Goal: Task Accomplishment & Management: Contribute content

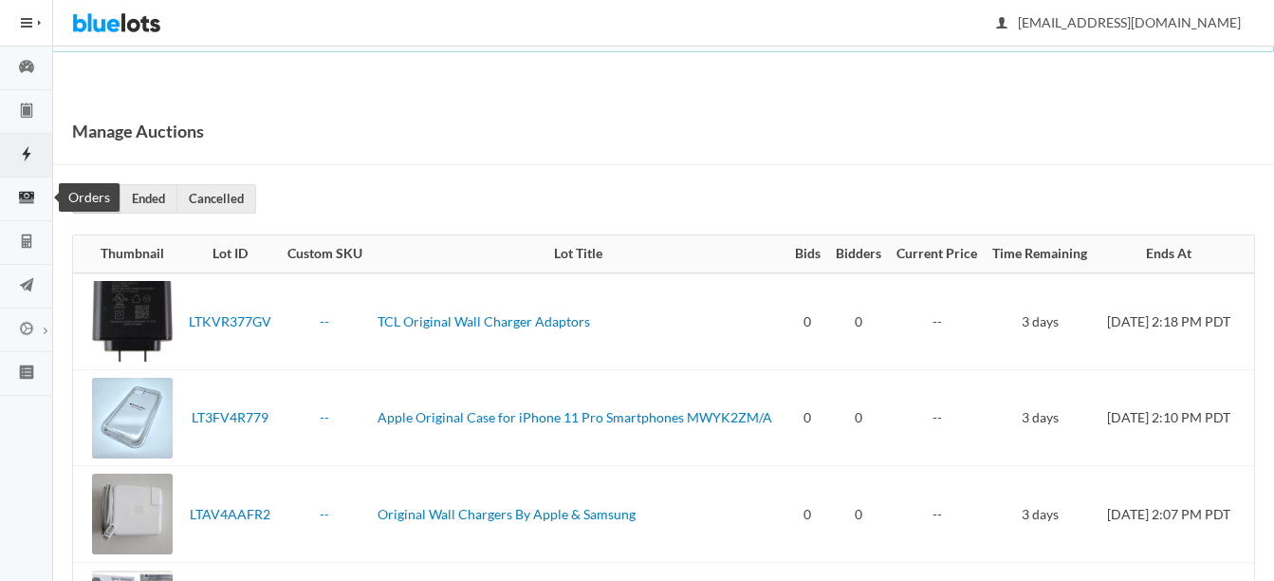
drag, startPoint x: 0, startPoint y: 0, endPoint x: 28, endPoint y: 194, distance: 195.6
click at [28, 194] on icon "cash" at bounding box center [26, 197] width 15 height 11
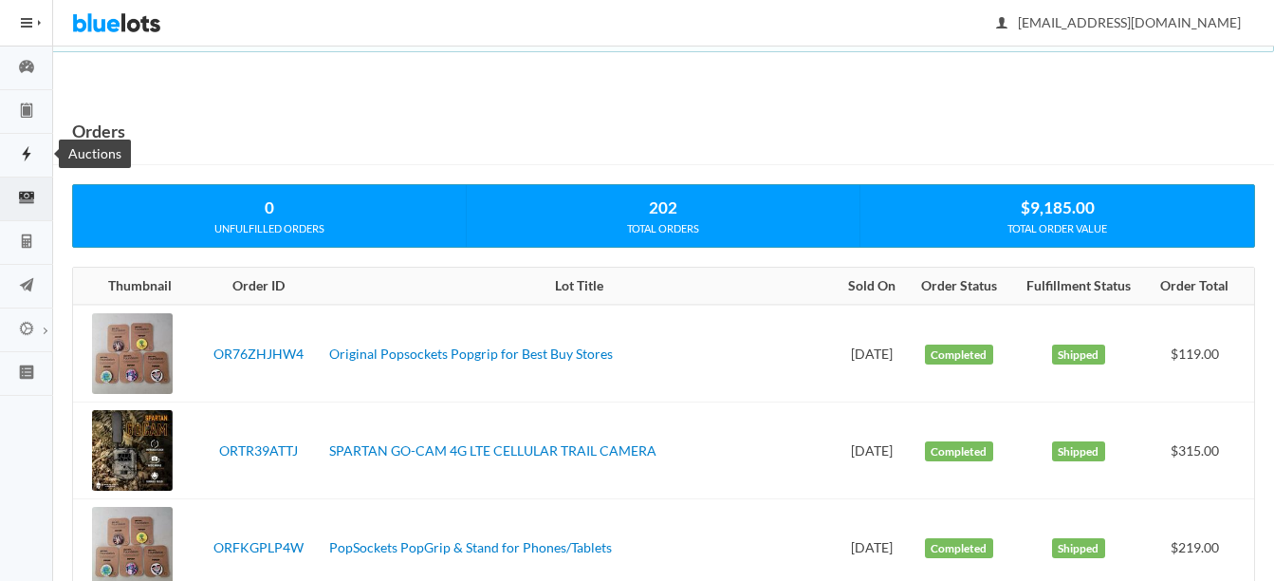
click at [28, 154] on icon "flash" at bounding box center [26, 153] width 9 height 15
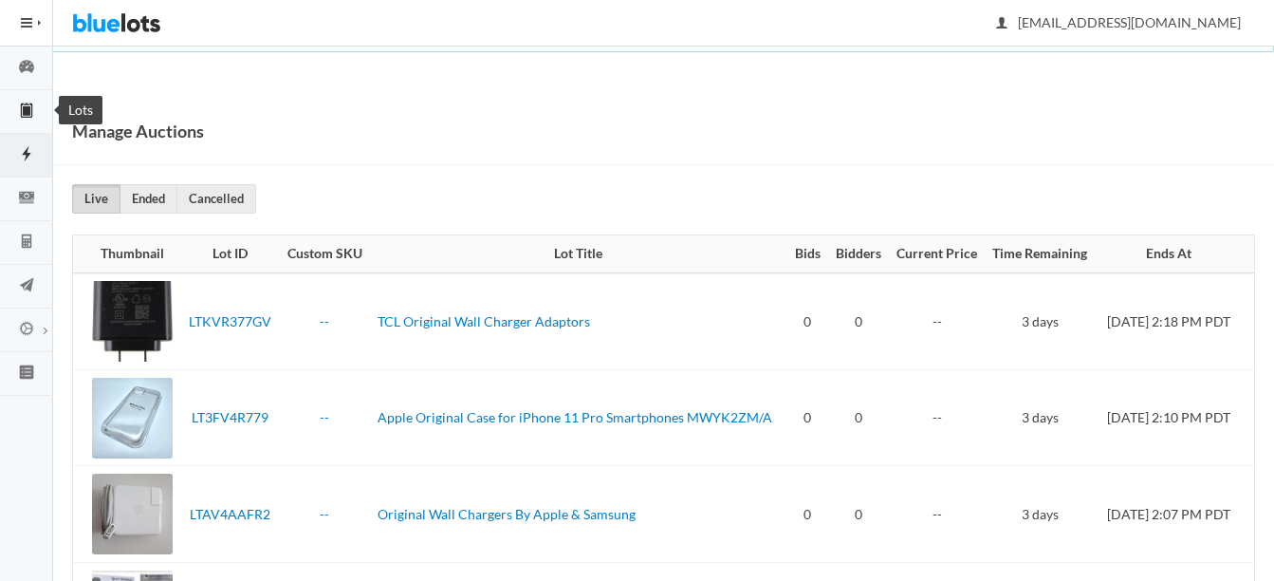
click at [26, 98] on link "Lots" at bounding box center [26, 112] width 53 height 44
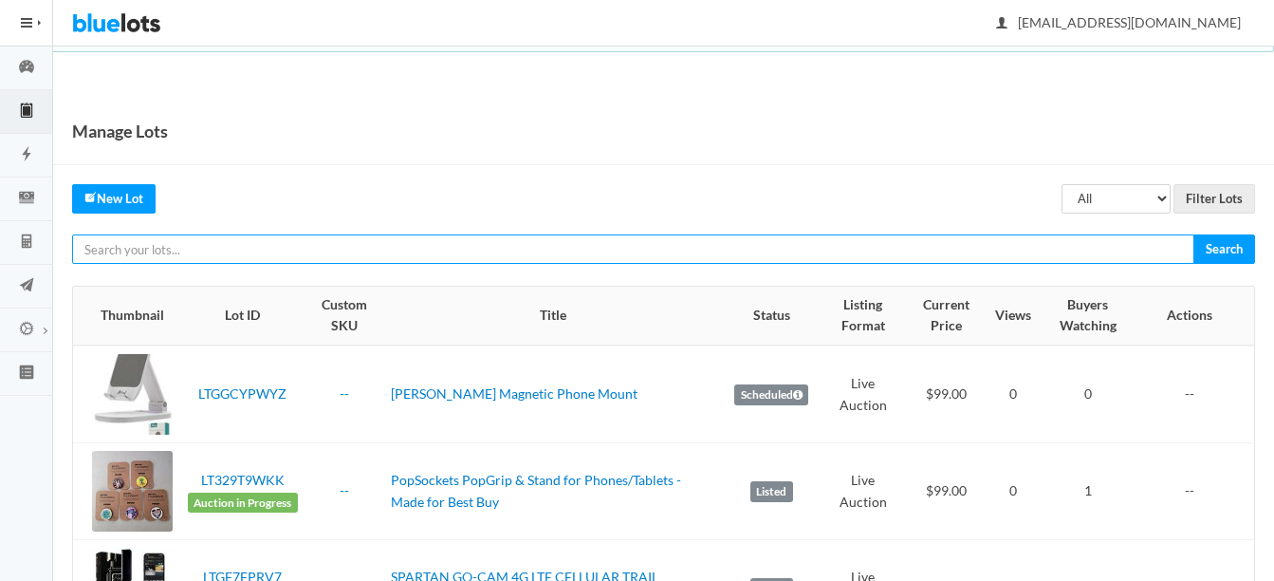
click at [505, 250] on input "text" at bounding box center [633, 248] width 1122 height 29
type input "kors"
click at [1193, 234] on input "Search" at bounding box center [1224, 248] width 62 height 29
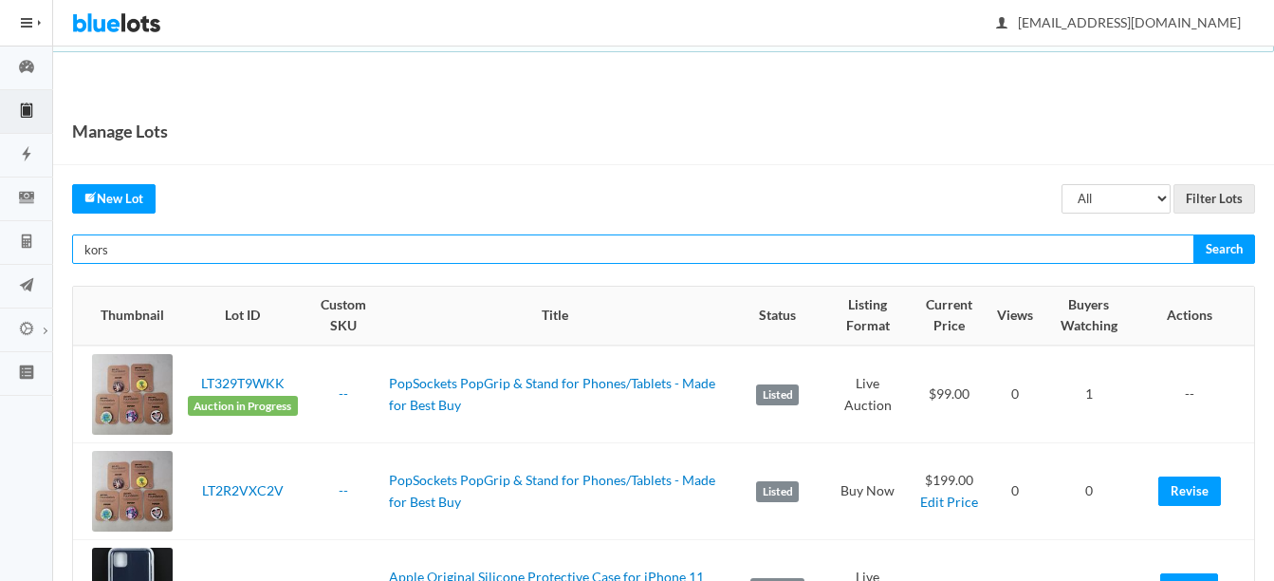
click at [382, 249] on input "kors" at bounding box center [633, 248] width 1122 height 29
type input "k"
type input "michael"
click at [1193, 234] on input "Search" at bounding box center [1224, 248] width 62 height 29
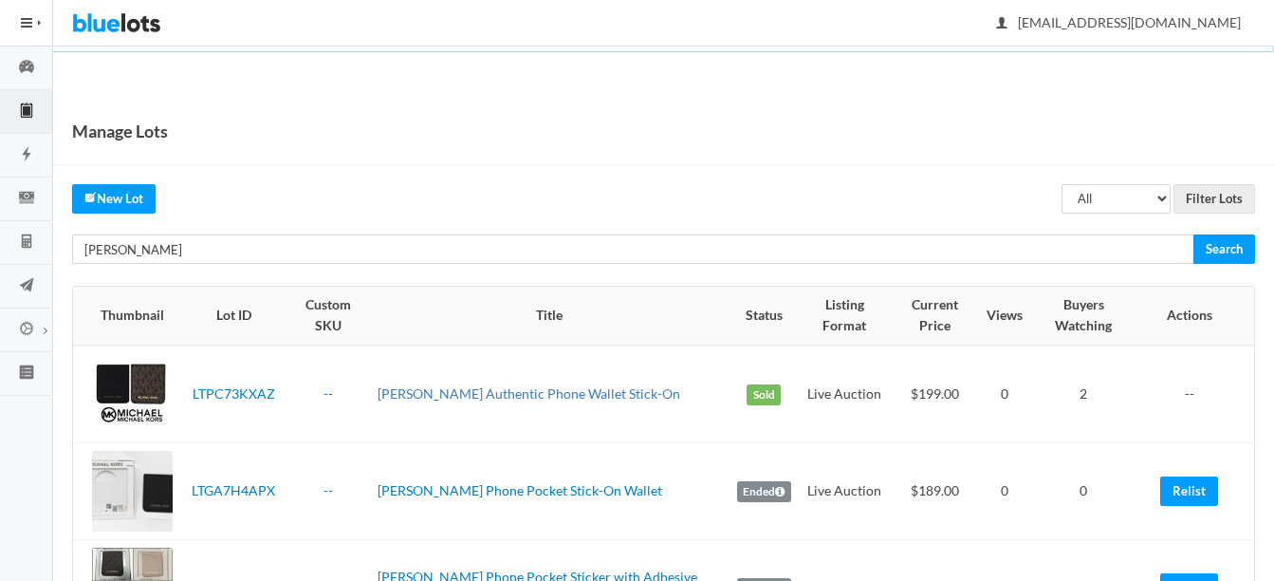
click at [453, 392] on link "Michael Kors Authentic Phone Wallet Stick-On" at bounding box center [529, 393] width 303 height 16
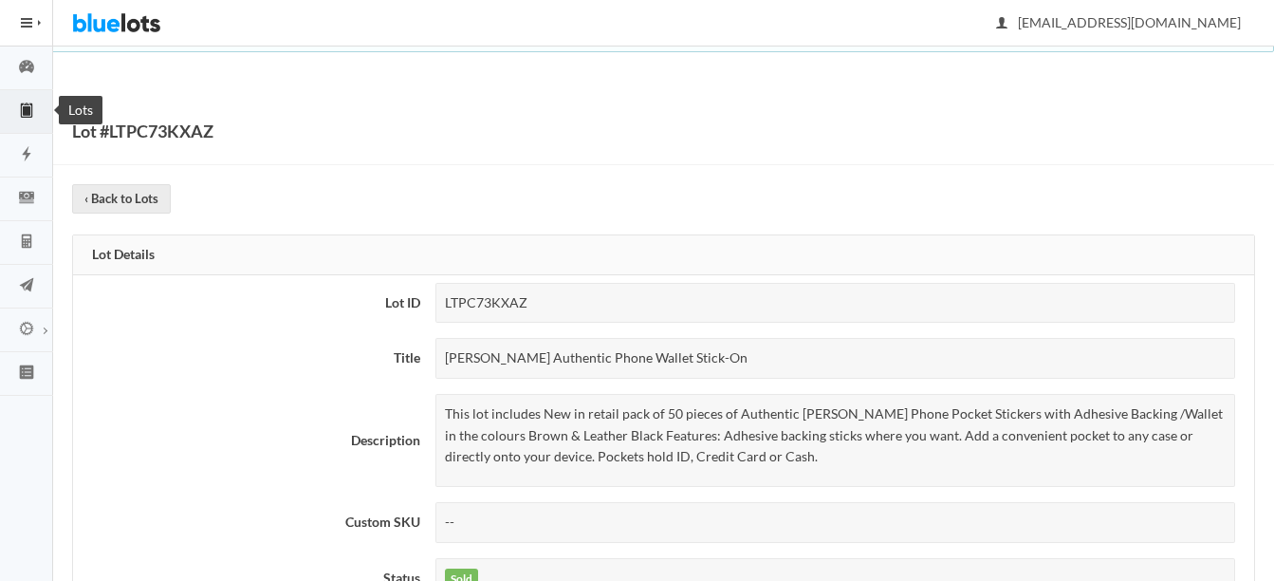
click at [33, 114] on icon "clipboard" at bounding box center [26, 109] width 53 height 17
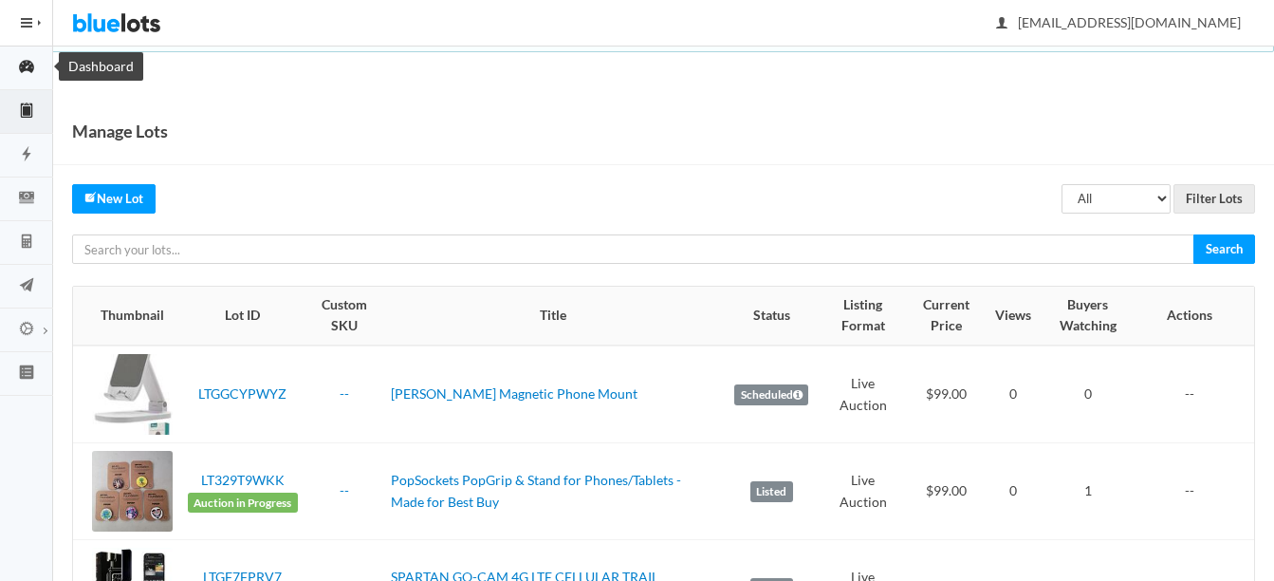
click at [27, 67] on icon "speedometer" at bounding box center [26, 66] width 53 height 17
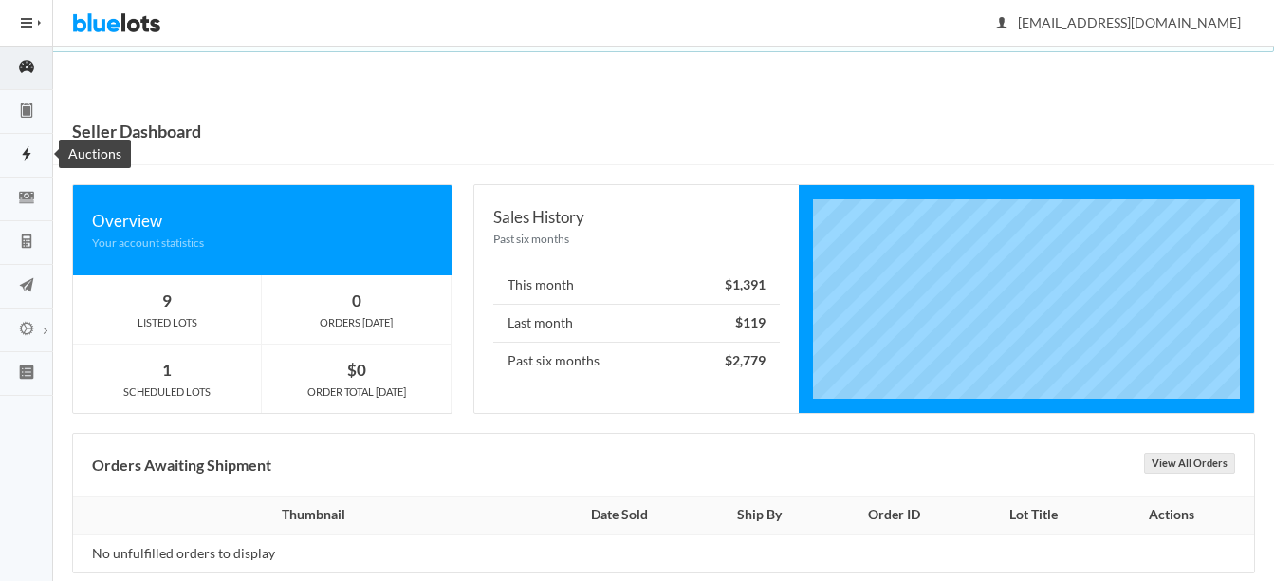
click at [15, 158] on icon "flash" at bounding box center [26, 153] width 53 height 17
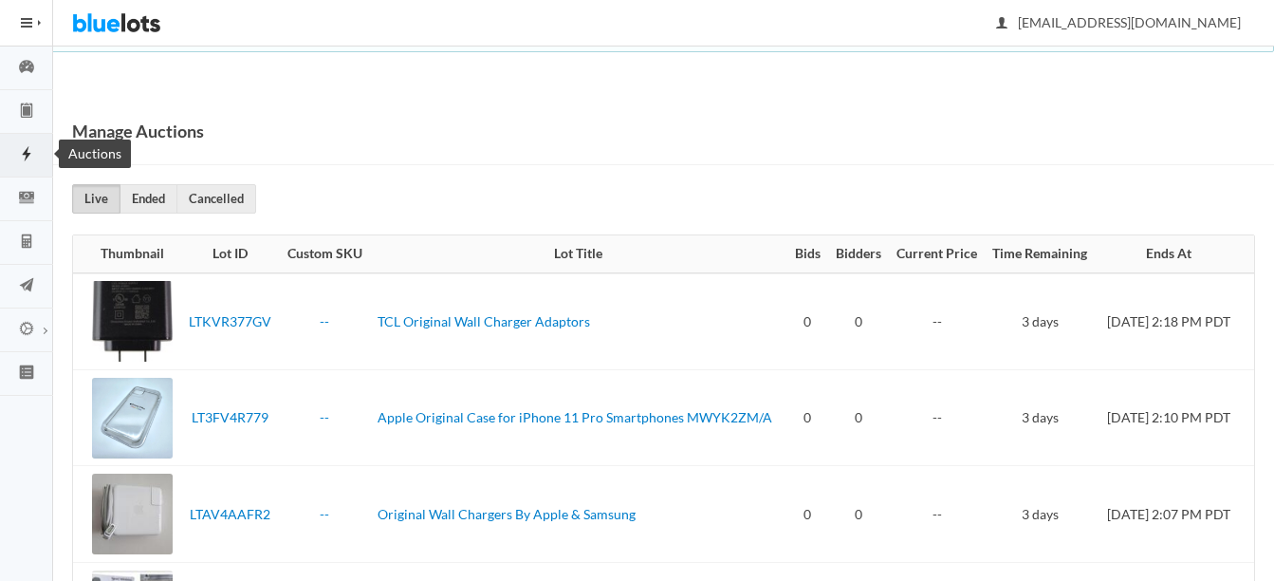
click at [26, 143] on link "Auctions" at bounding box center [26, 156] width 53 height 44
click at [148, 196] on link "Ended" at bounding box center [149, 198] width 58 height 29
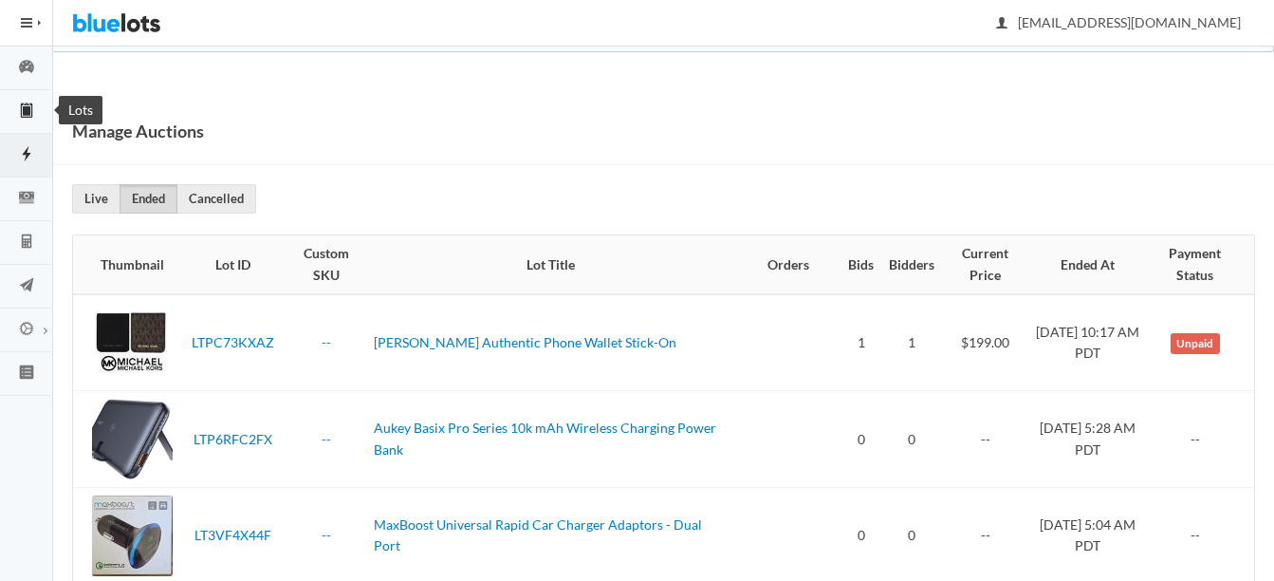
click at [40, 106] on icon "clipboard" at bounding box center [26, 109] width 53 height 17
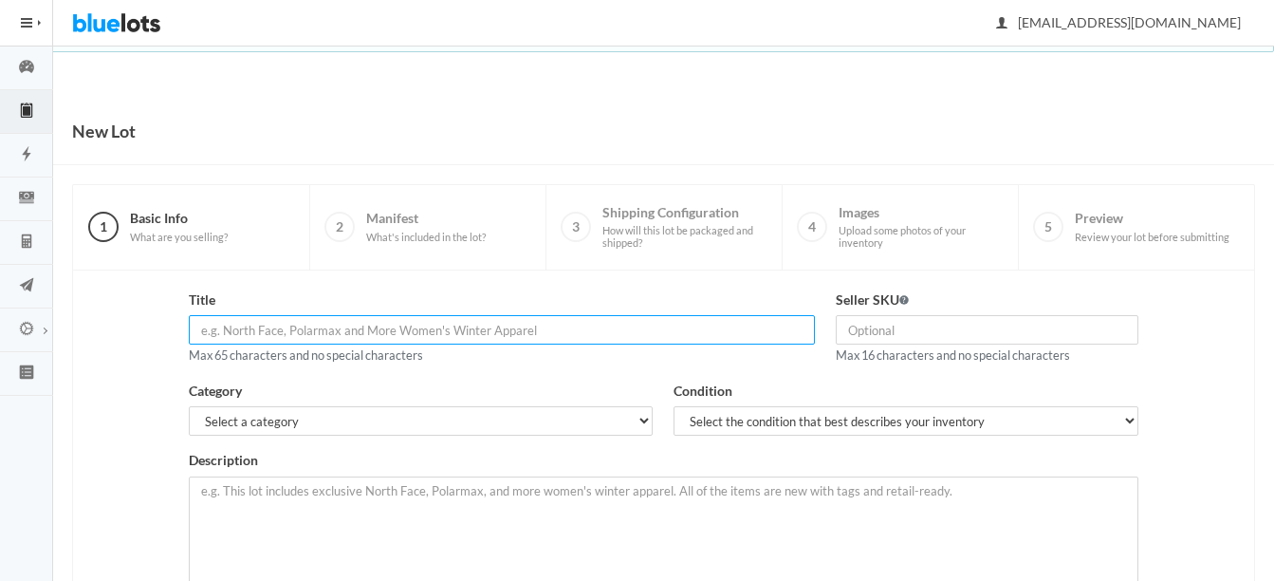
click at [451, 323] on input "text" at bounding box center [502, 329] width 626 height 29
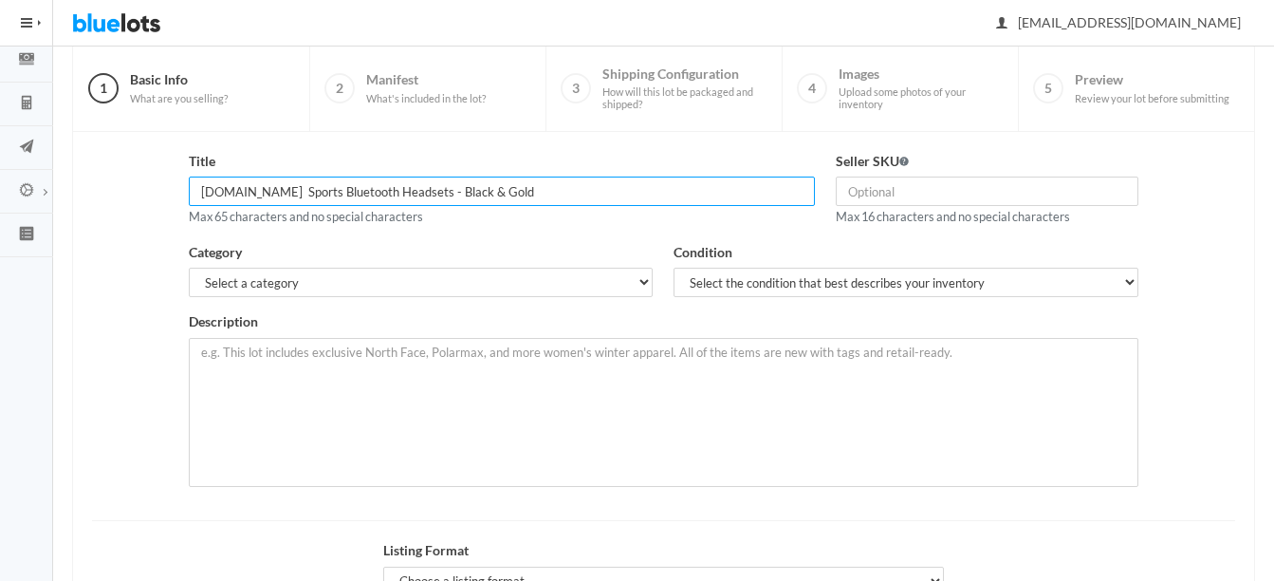
scroll to position [190, 0]
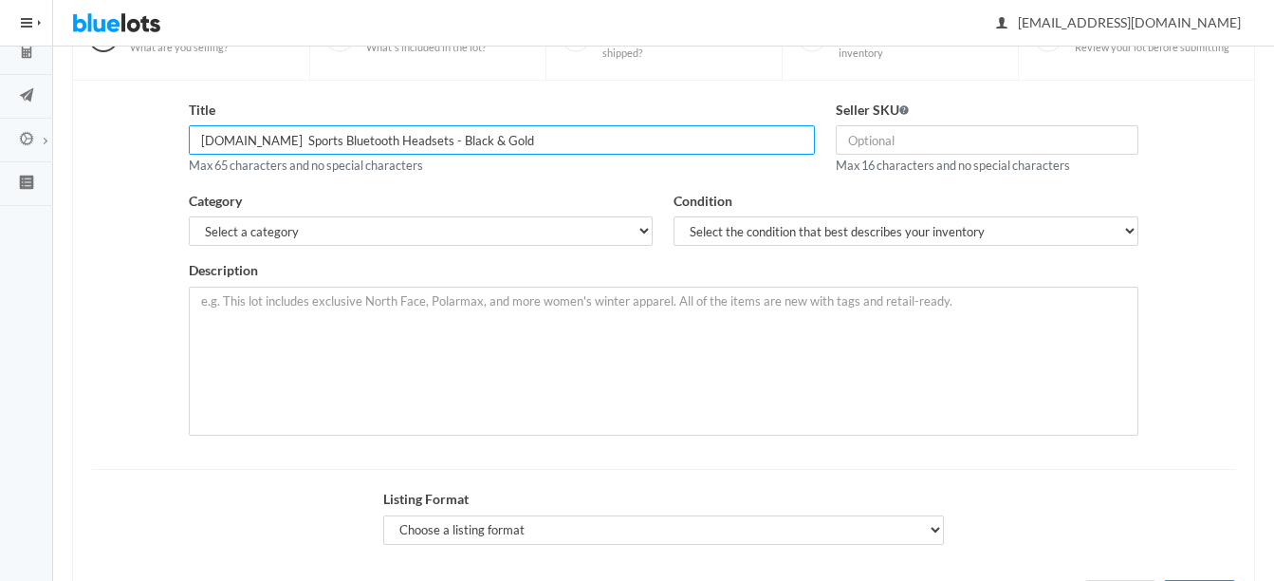
type input "Micro.CC Sports Bluetooth Headsets - Black & Gold"
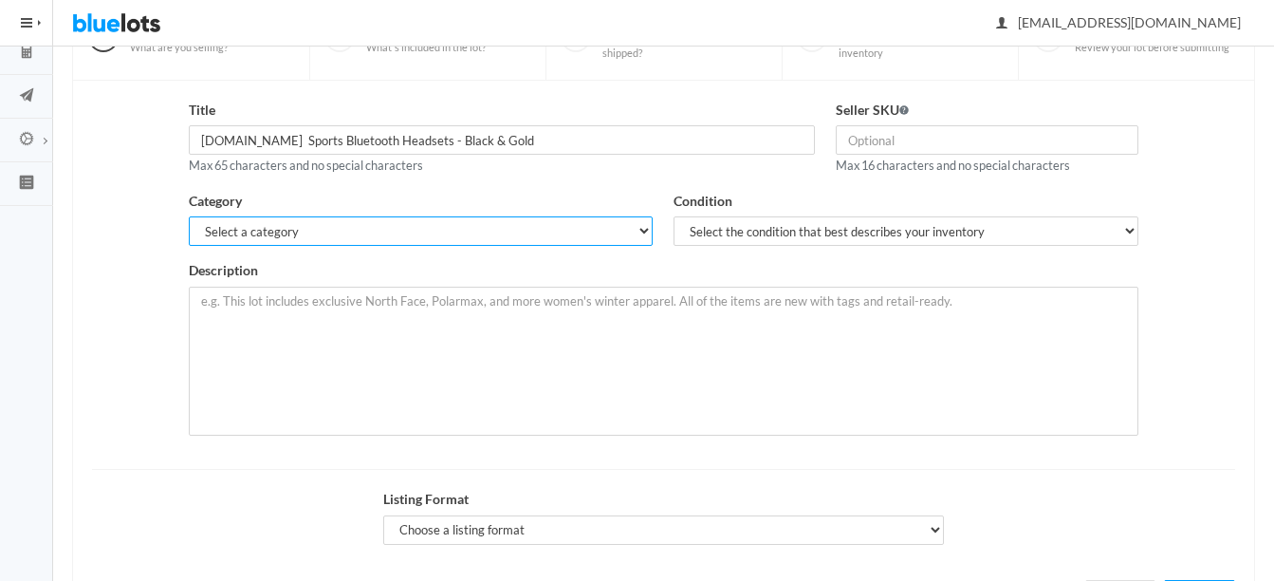
click at [514, 230] on select "Select a category Electronics Clothing, Shoes & Accessories Appliances Home & G…" at bounding box center [421, 230] width 464 height 29
select select "1"
click at [189, 216] on select "Select a category Electronics Clothing, Shoes & Accessories Appliances Home & G…" at bounding box center [421, 230] width 464 height 29
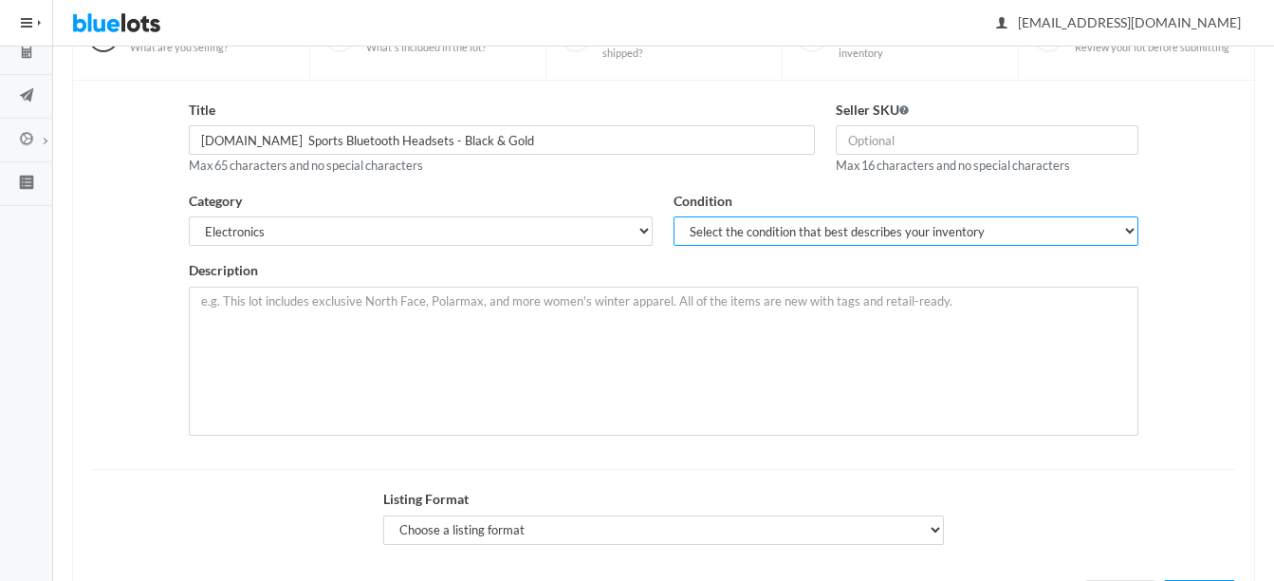
click at [723, 236] on select "Select the condition that best describes your inventory Brand New Shelf Pulls C…" at bounding box center [905, 230] width 464 height 29
select select "1"
click at [673, 216] on select "Select the condition that best describes your inventory Brand New Shelf Pulls C…" at bounding box center [905, 230] width 464 height 29
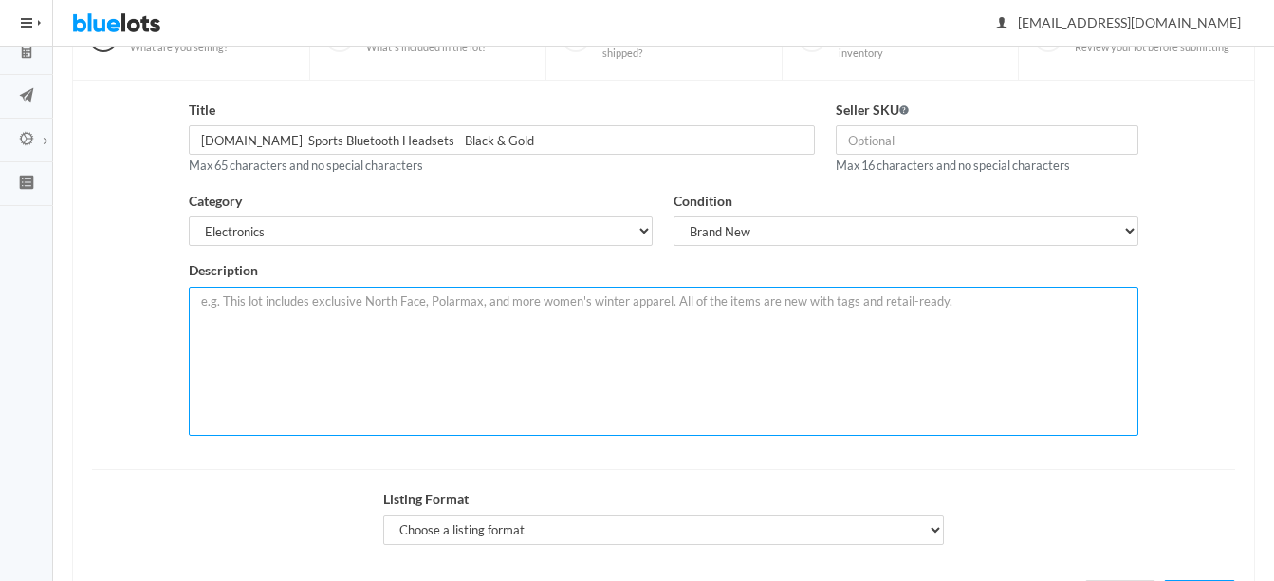
click at [705, 328] on textarea at bounding box center [663, 360] width 949 height 149
paste textarea "Wireless & Multi-Pairing: Enjoy wire-free freedom & crisp sound with Bluetooth …"
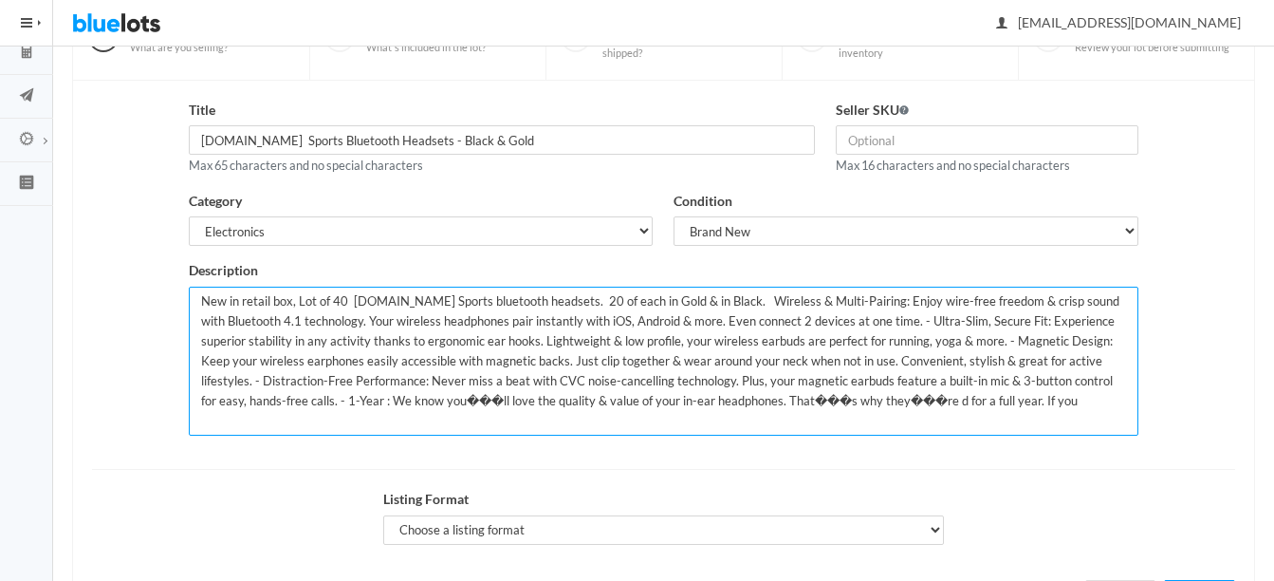
click at [791, 398] on textarea "New in retail box, Lot of 40 Micro.CC Sports bluetooth headsets. 20 of each in …" at bounding box center [663, 360] width 949 height 149
click at [849, 401] on textarea "New in retail box, Lot of 40 Micro.CC Sports bluetooth headsets. 20 of each in …" at bounding box center [663, 360] width 949 height 149
click at [420, 403] on textarea "New in retail box, Lot of 40 Micro.CC Sports bluetooth headsets. 20 of each in …" at bounding box center [663, 360] width 949 height 149
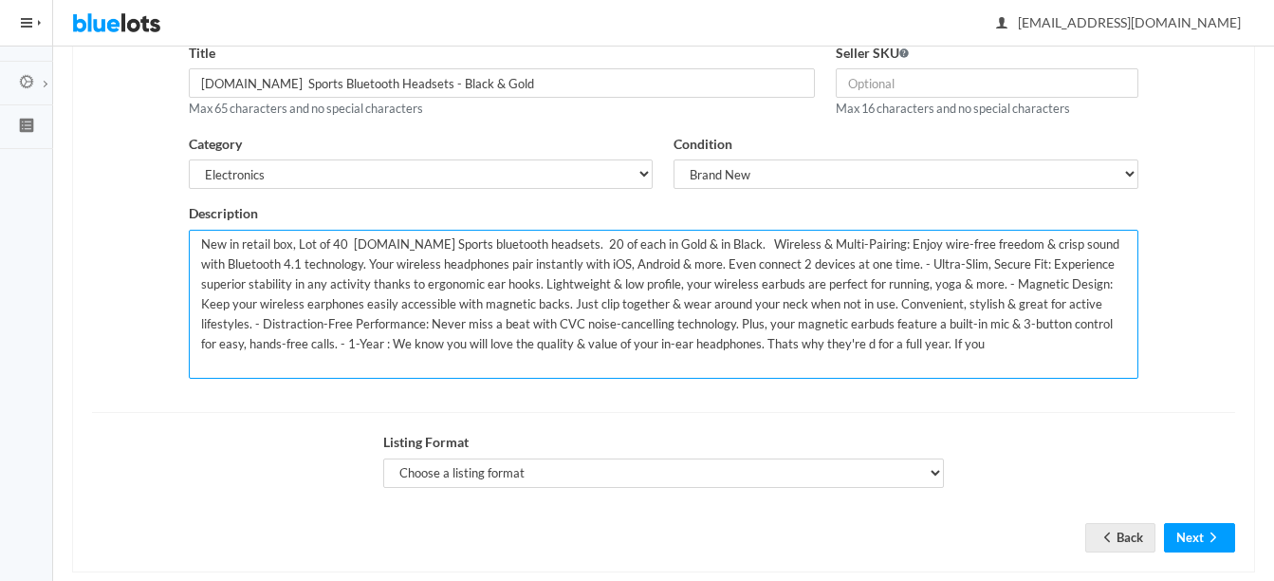
scroll to position [277, 0]
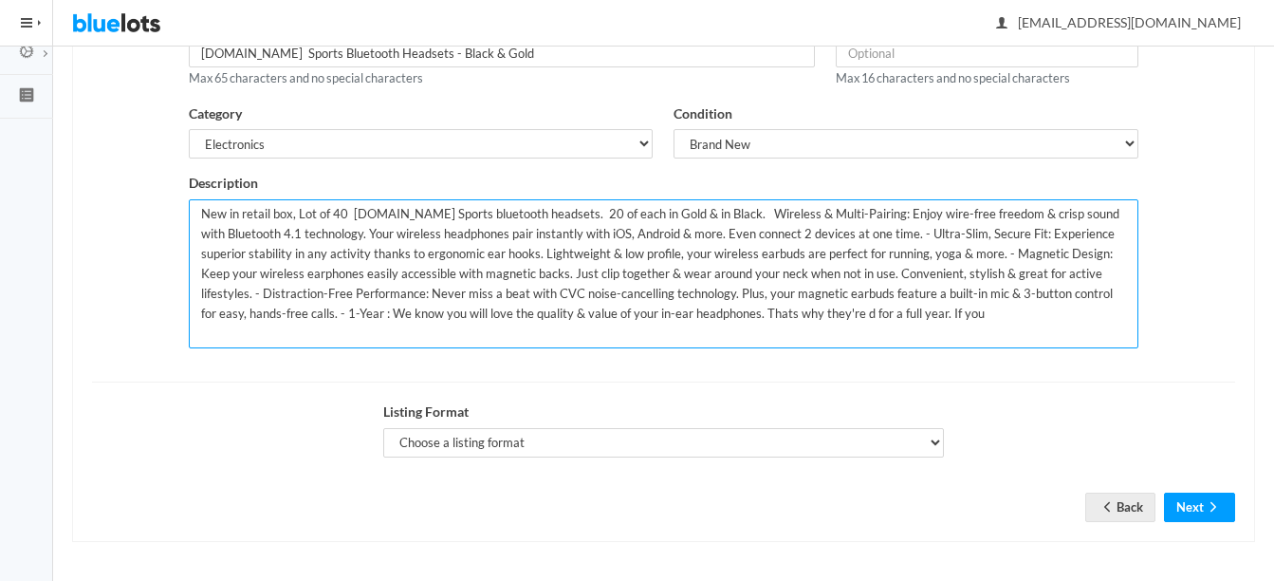
type textarea "New in retail box, Lot of 40 Micro.CC Sports bluetooth headsets. 20 of each in …"
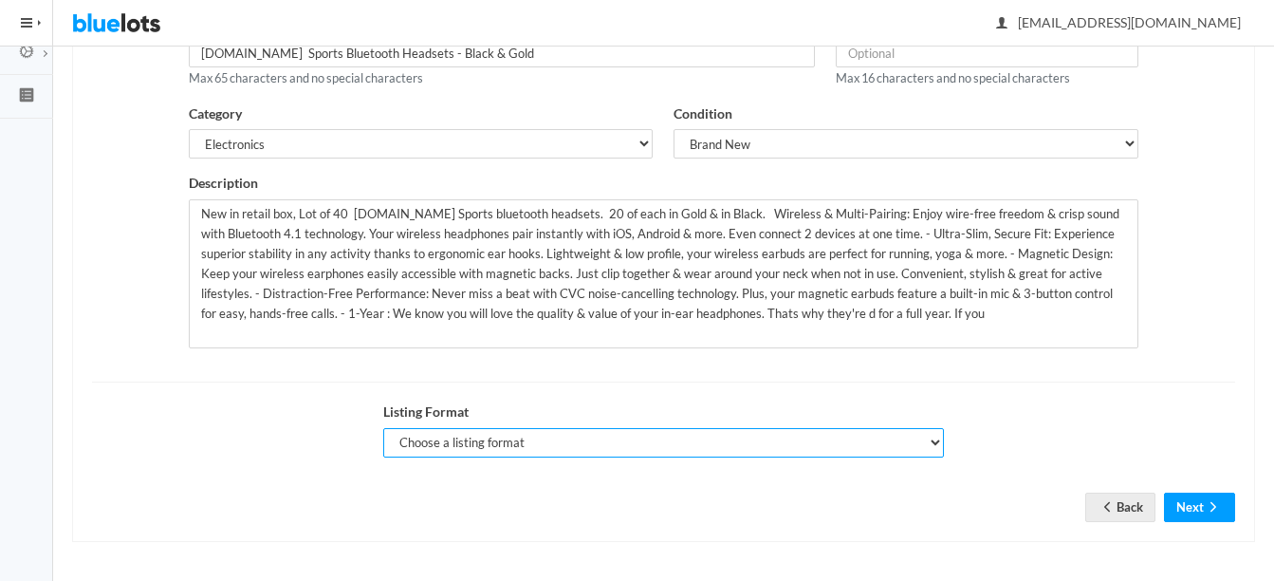
click at [526, 438] on select "Choose a listing format Auction Buy Now" at bounding box center [664, 442] width 562 height 29
select select "true"
click at [383, 428] on select "Choose a listing format Auction Buy Now" at bounding box center [664, 442] width 562 height 29
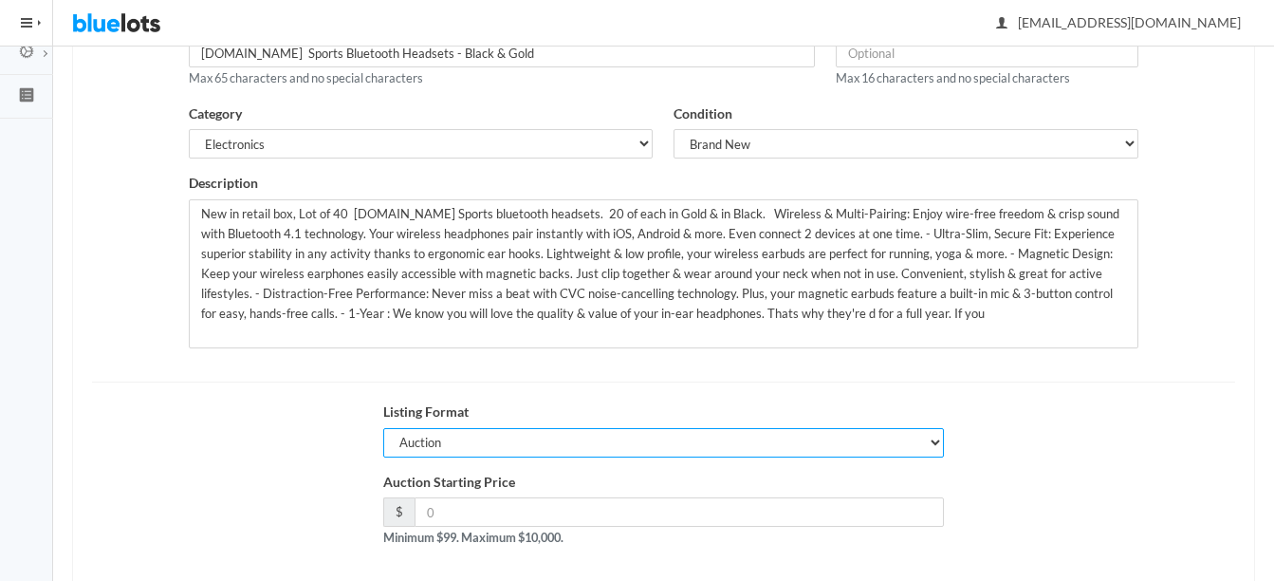
scroll to position [369, 0]
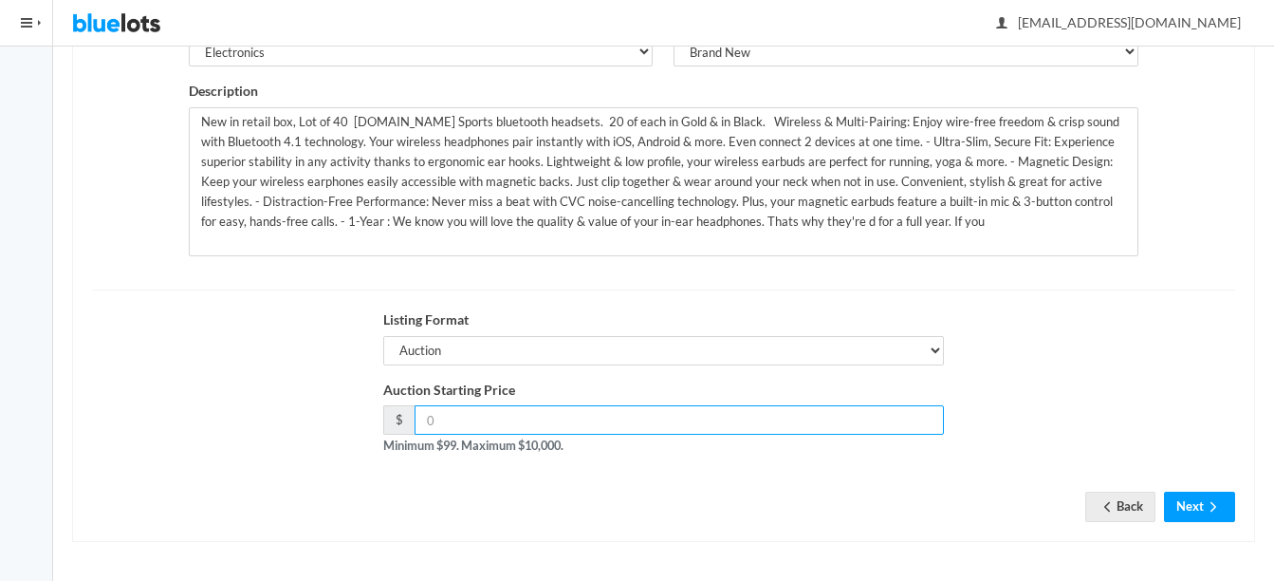
click at [731, 417] on input "number" at bounding box center [680, 419] width 530 height 29
type input "99"
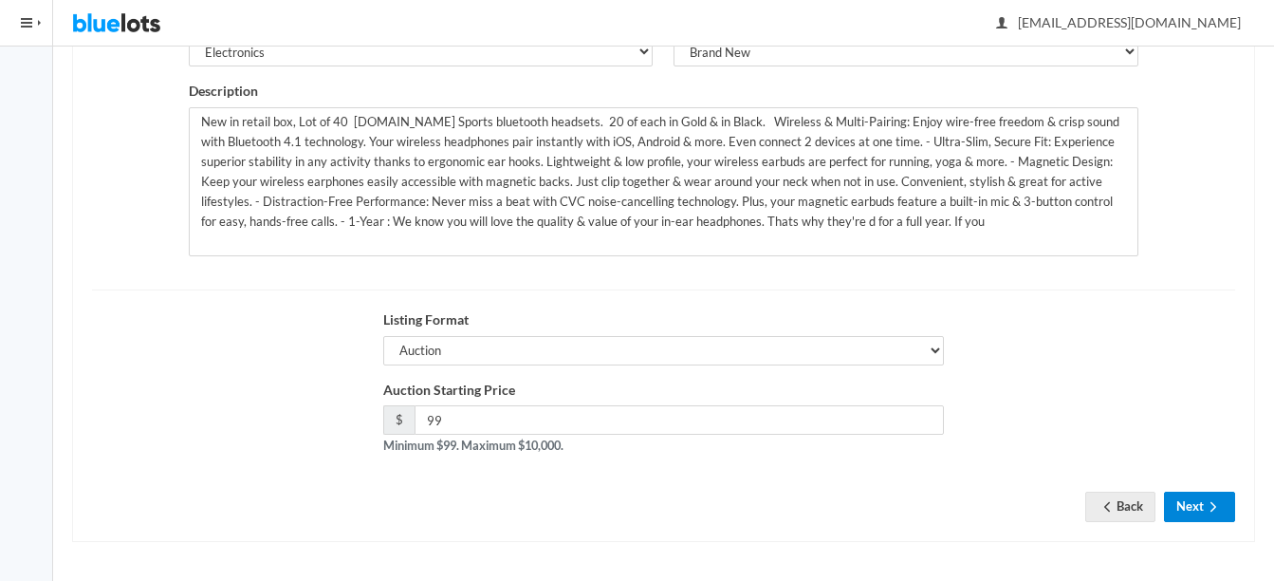
click at [1182, 504] on button "Next" at bounding box center [1199, 505] width 71 height 29
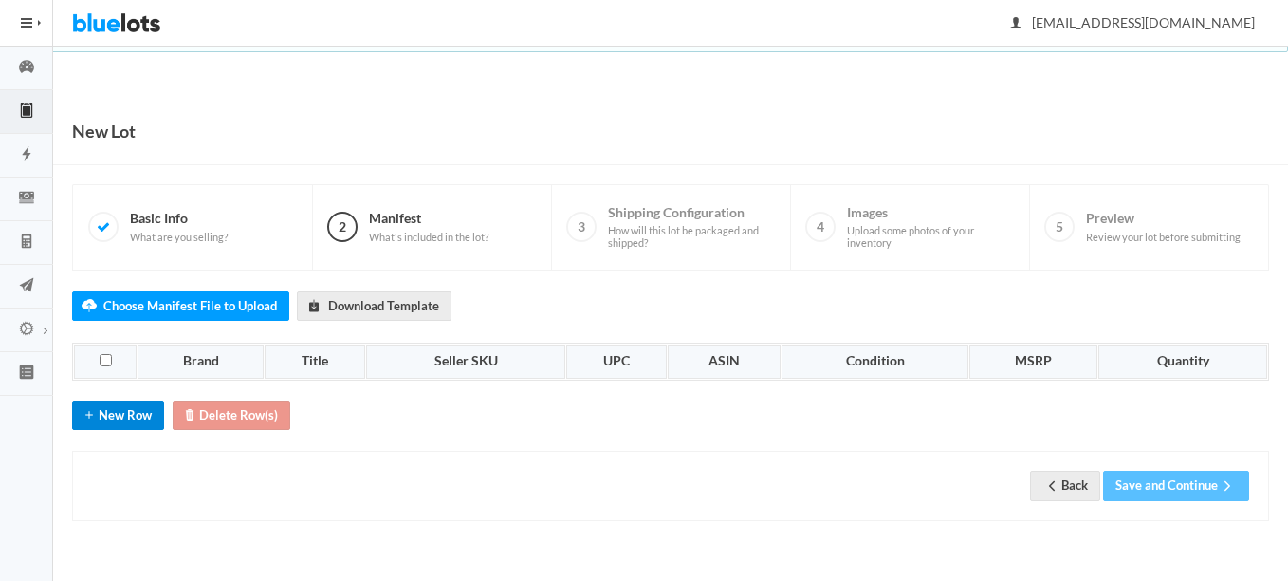
click at [89, 407] on icon "add" at bounding box center [89, 414] width 19 height 15
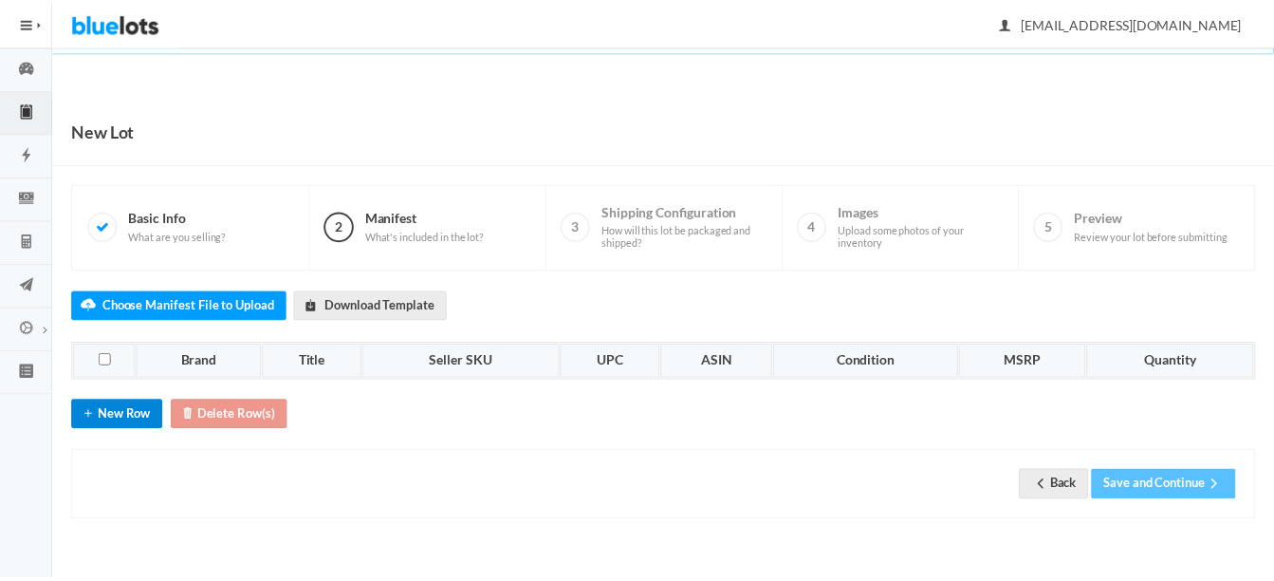
scroll to position [13, 0]
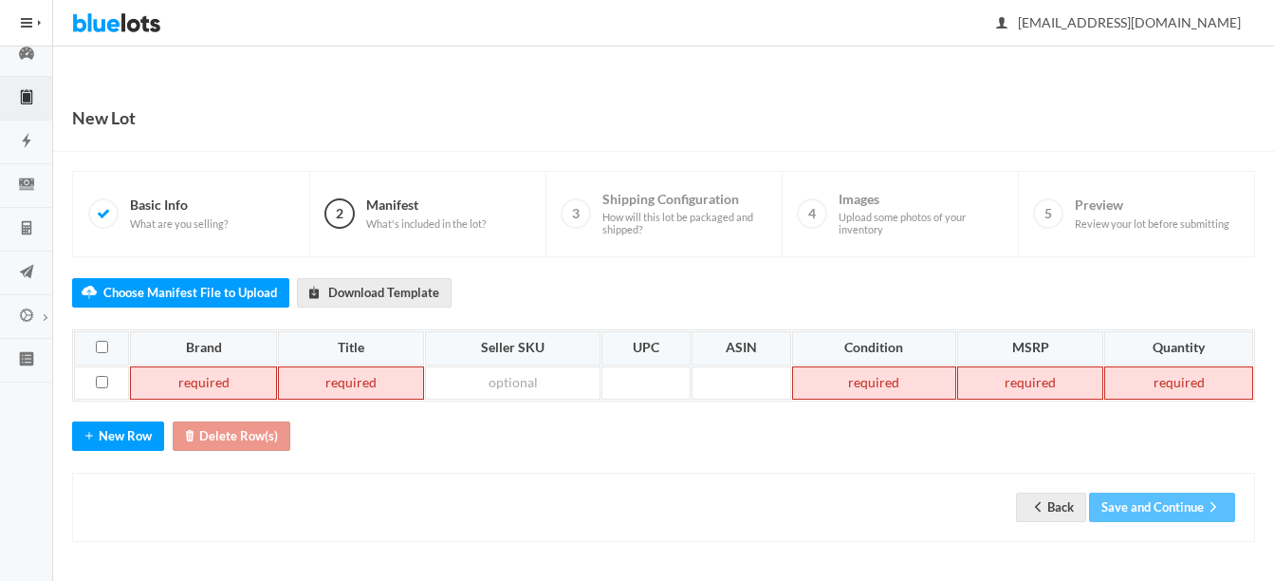
click at [206, 385] on td at bounding box center [203, 383] width 146 height 34
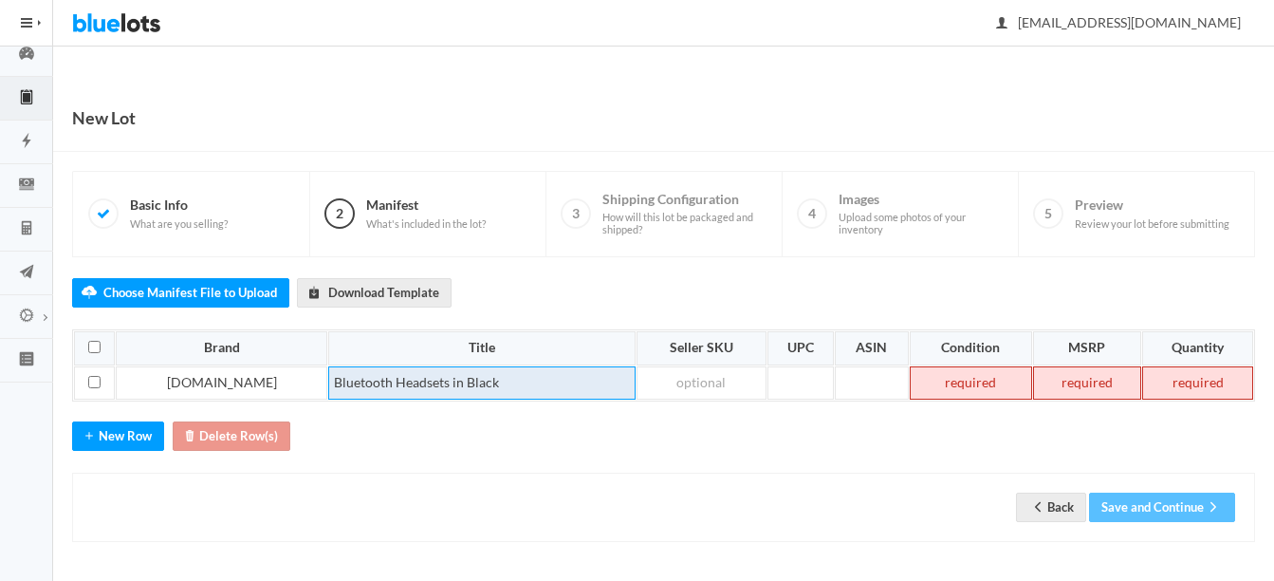
click at [447, 376] on td "Bluetooth Headsets in Black" at bounding box center [481, 383] width 307 height 34
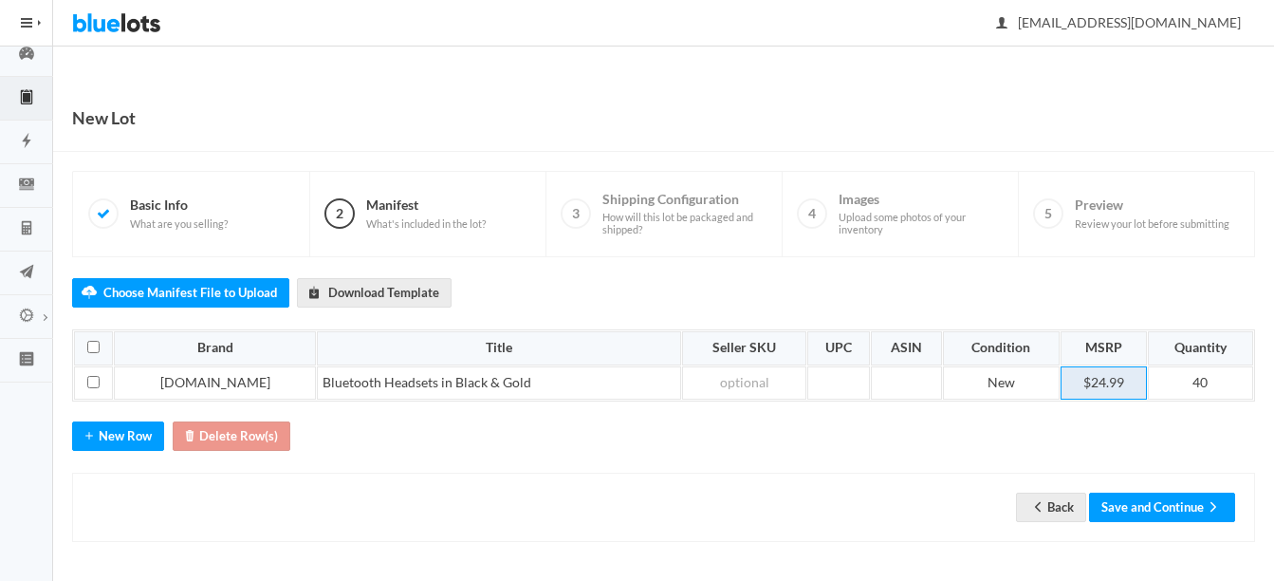
click at [1088, 378] on td "$24.99" at bounding box center [1104, 383] width 86 height 34
click at [1200, 516] on button "Save and Continue" at bounding box center [1162, 506] width 146 height 29
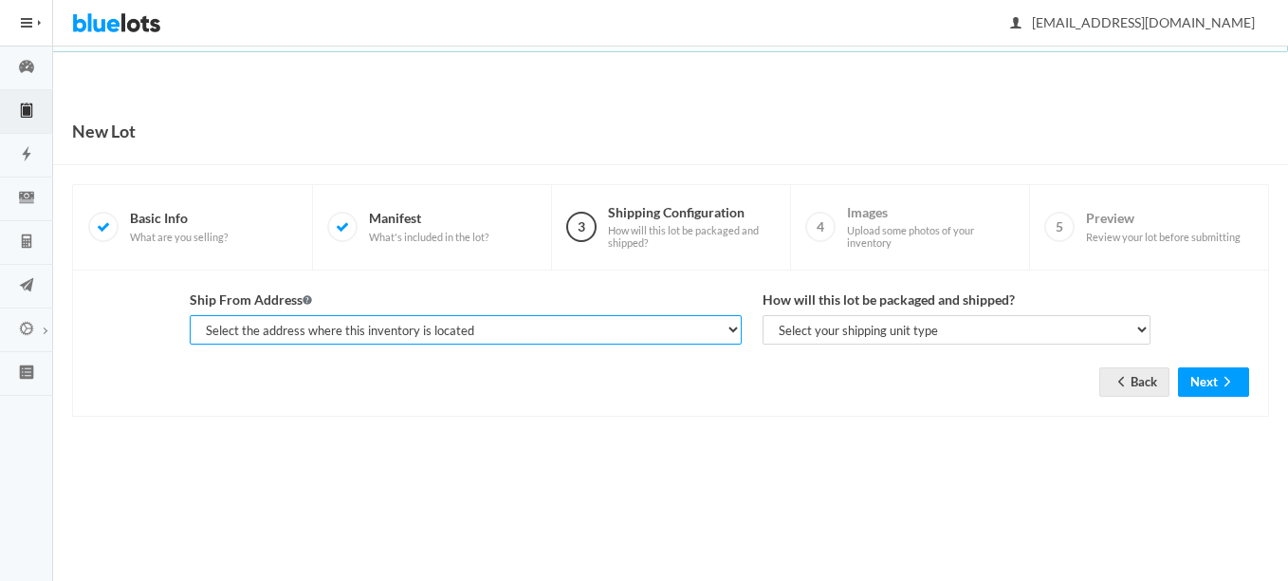
click at [492, 331] on select "Select the address where this inventory is located Premier Liquidatores, [STREE…" at bounding box center [466, 329] width 552 height 29
select select "25095"
click at [190, 315] on select "Select the address where this inventory is located Premier Liquidatores, [STREE…" at bounding box center [466, 329] width 552 height 29
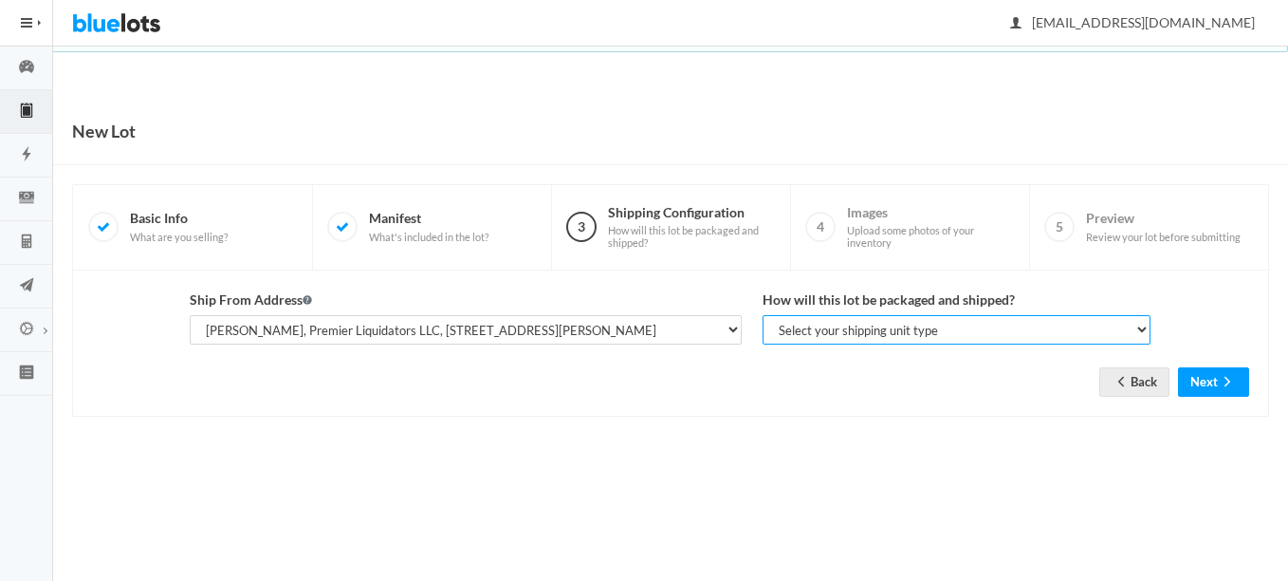
click at [817, 339] on select "Select your shipping unit type Parcel Pallet Truckload" at bounding box center [957, 329] width 388 height 29
select select "parcel"
click at [763, 315] on select "Select your shipping unit type Parcel Pallet Truckload" at bounding box center [957, 329] width 388 height 29
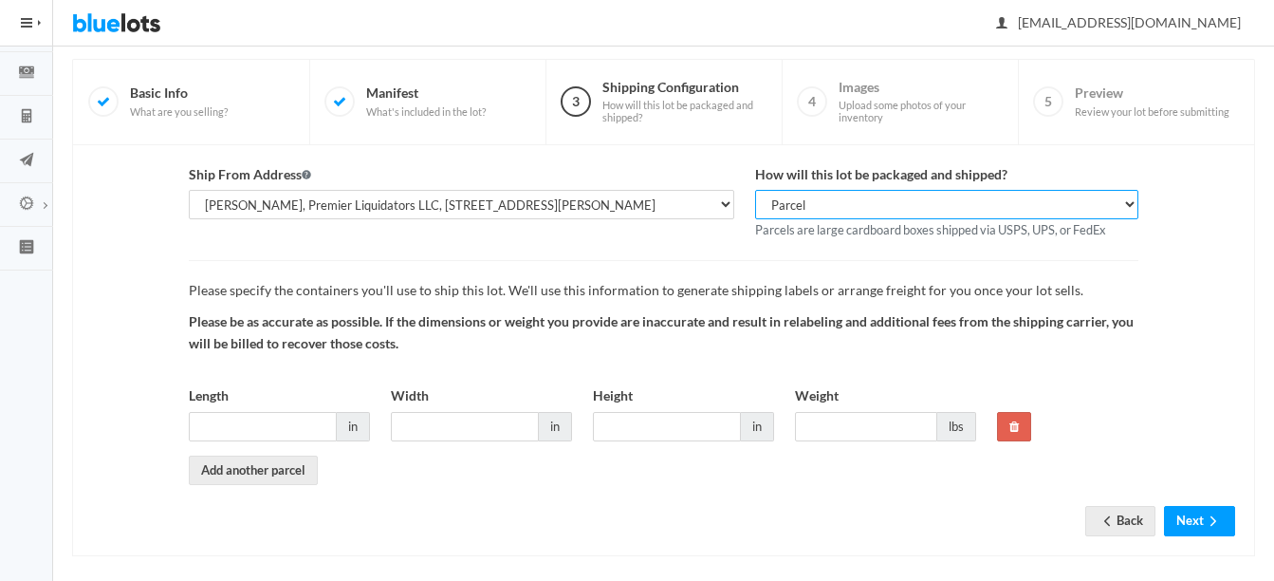
scroll to position [139, 0]
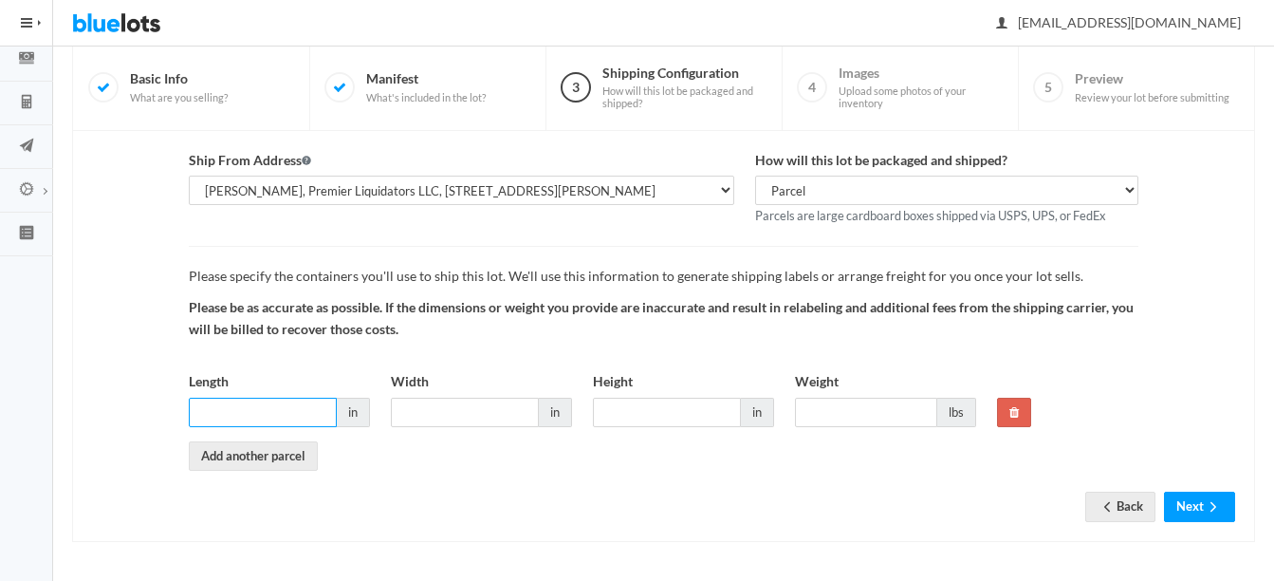
click at [269, 411] on input "Length" at bounding box center [263, 411] width 148 height 29
type input "14"
type input "12"
type input "10"
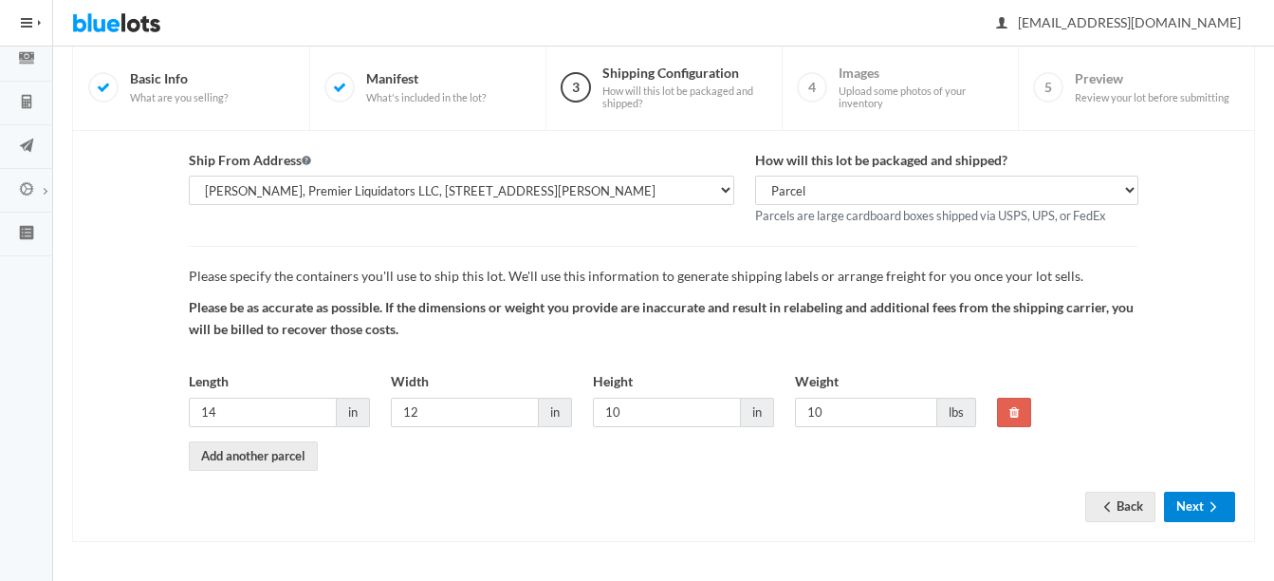
click at [1227, 498] on button "Next" at bounding box center [1199, 505] width 71 height 29
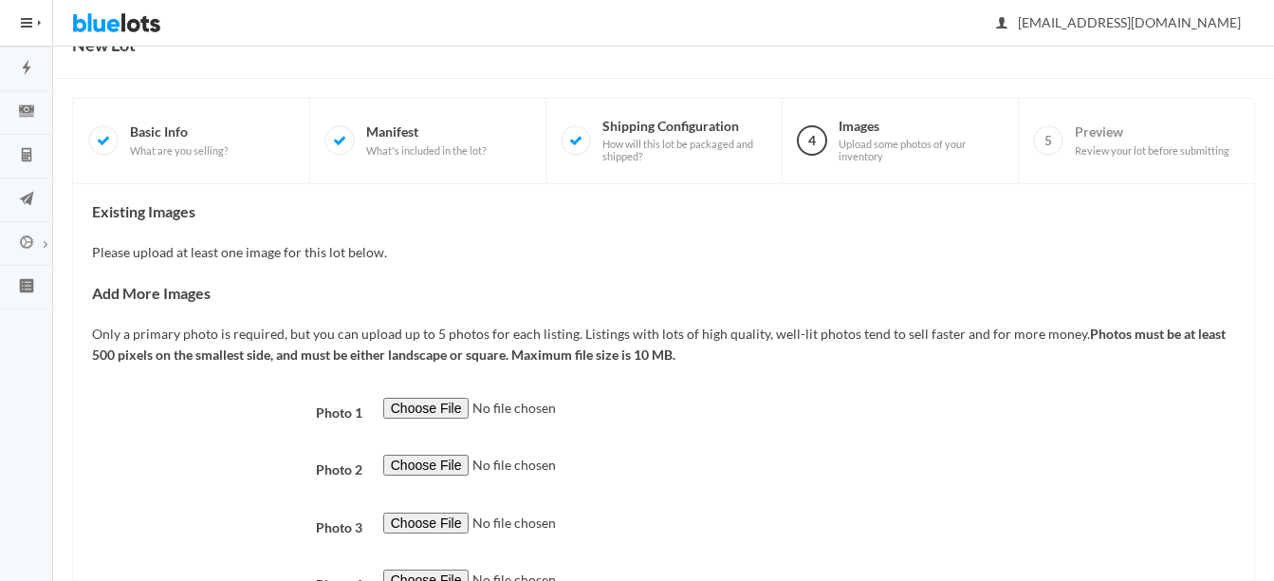
scroll to position [190, 0]
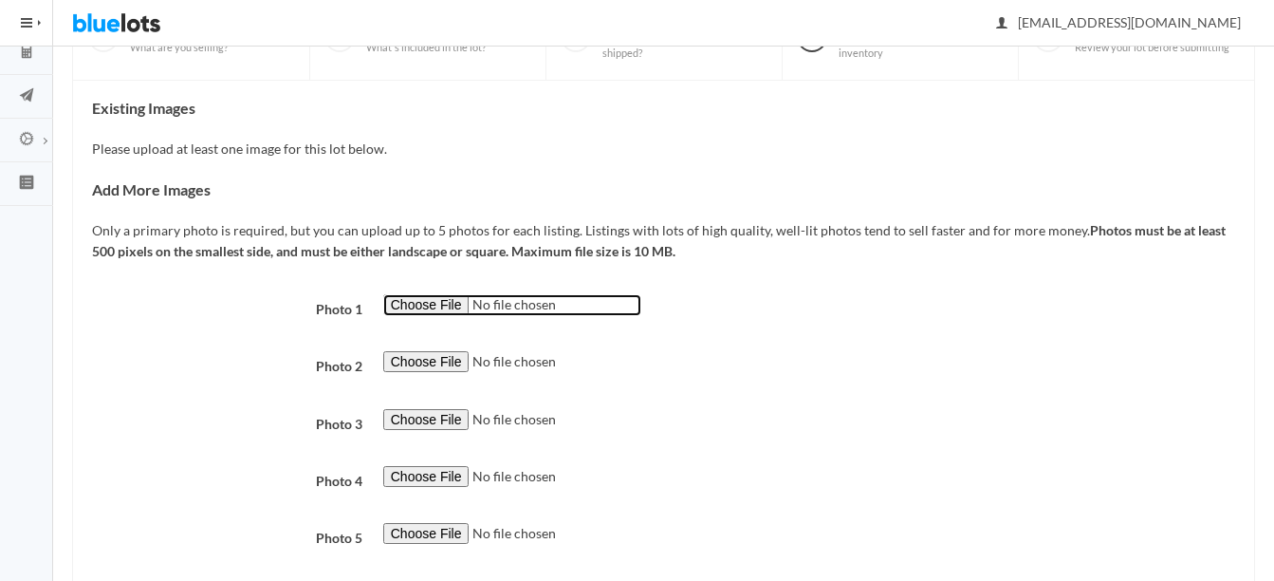
click at [413, 304] on input "file" at bounding box center [512, 305] width 258 height 22
type input "C:\fakepath\thumbnail - 2025-08-14T092233.921.jpg"
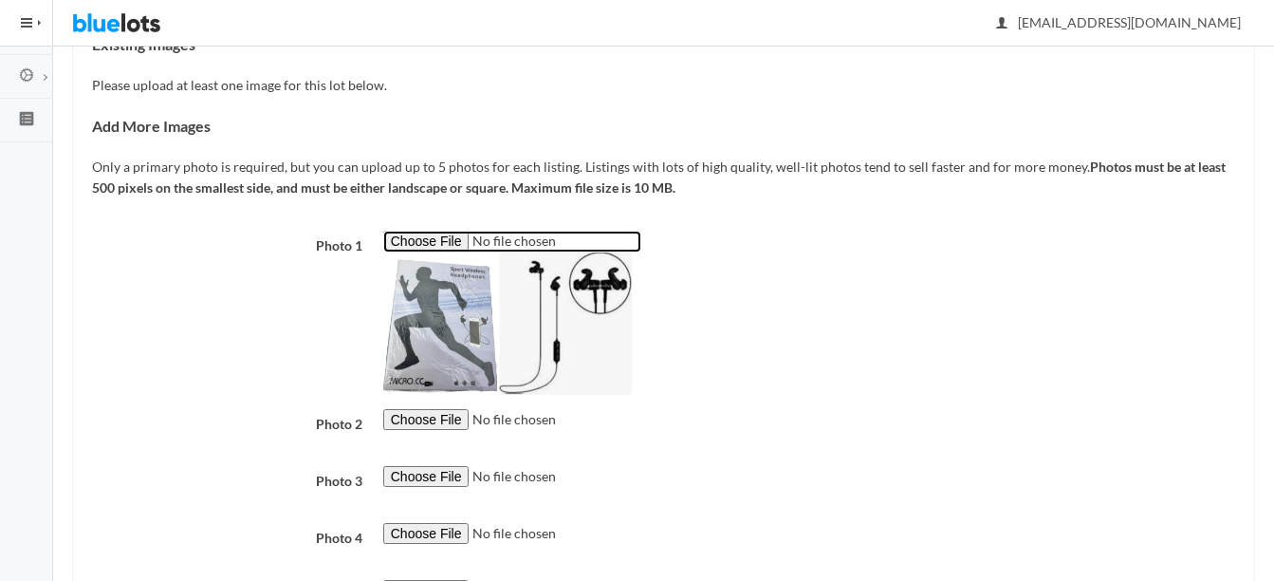
scroll to position [285, 0]
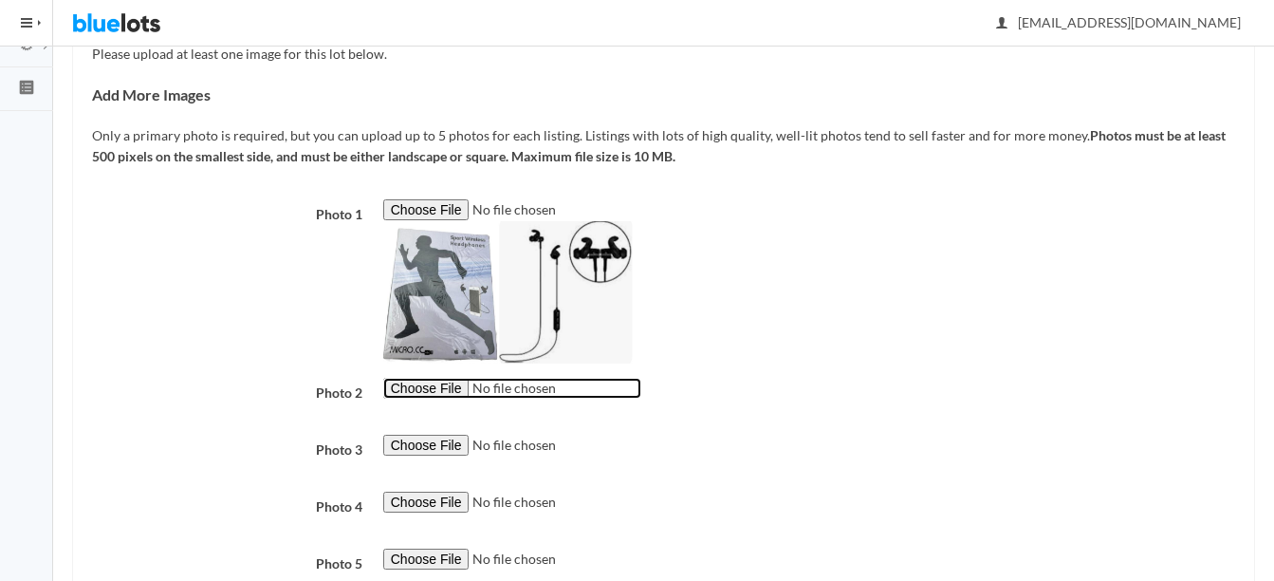
click at [417, 391] on input "file" at bounding box center [512, 389] width 258 height 22
type input "C:\fakepath\s-l960 (8).jpg"
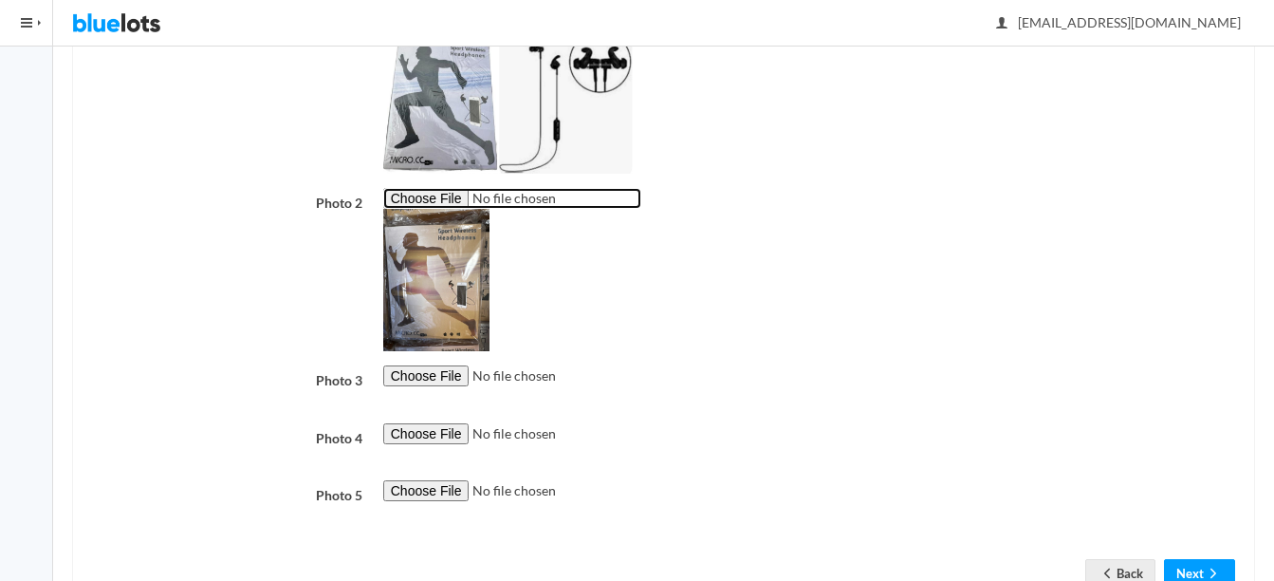
scroll to position [541, 0]
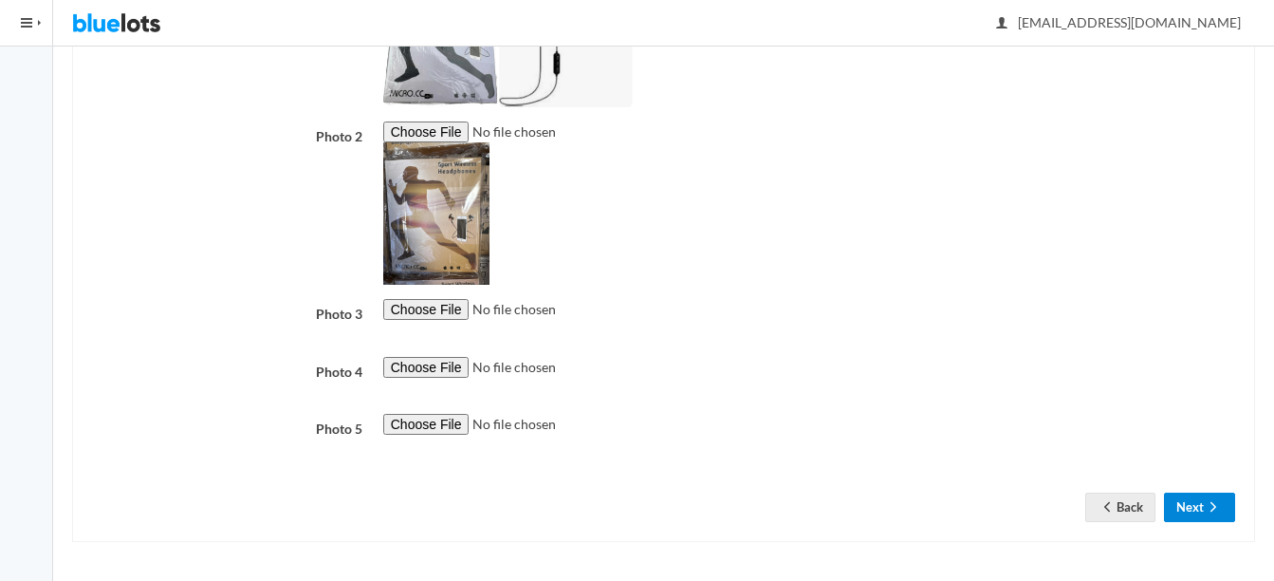
click at [1191, 513] on button "Next" at bounding box center [1199, 506] width 71 height 29
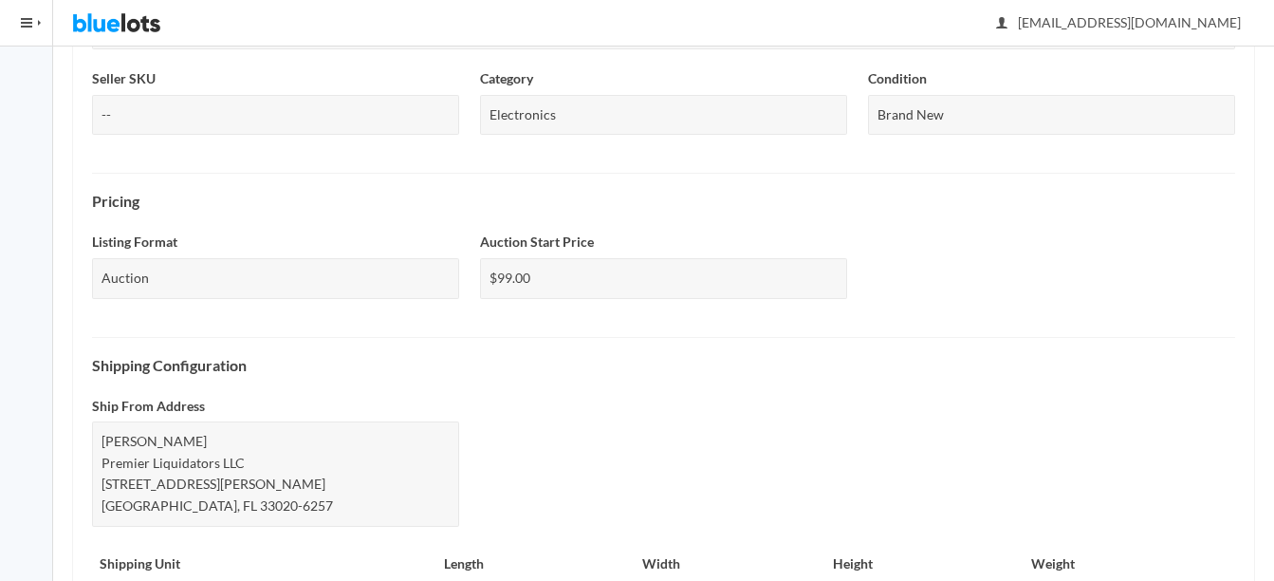
scroll to position [928, 0]
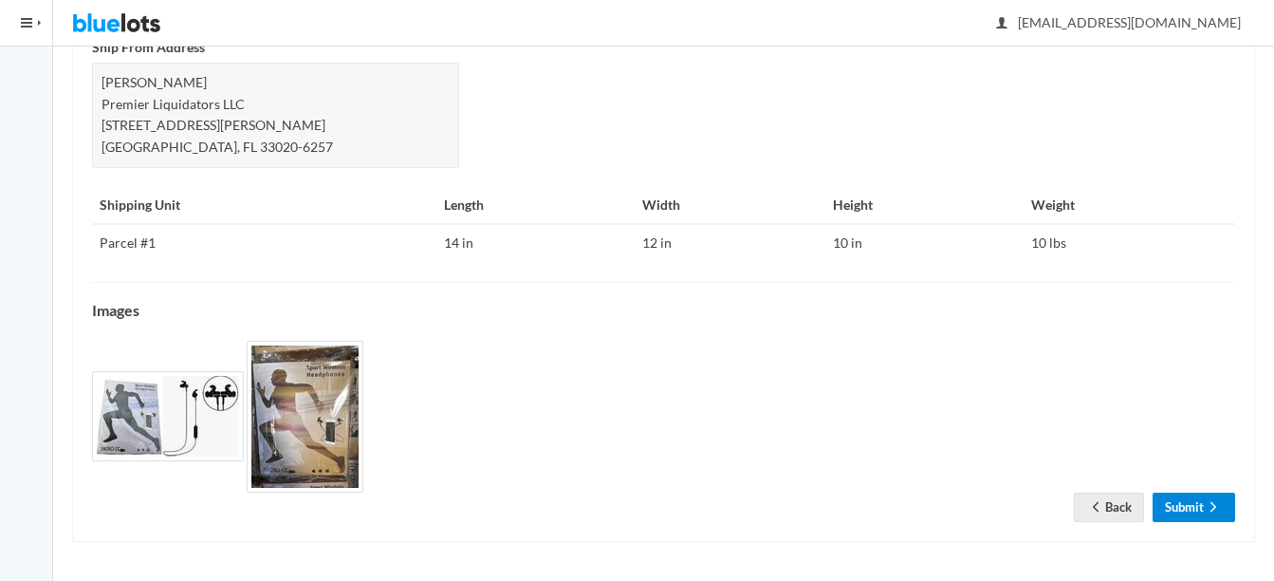
click at [1192, 497] on link "Submit" at bounding box center [1194, 506] width 83 height 29
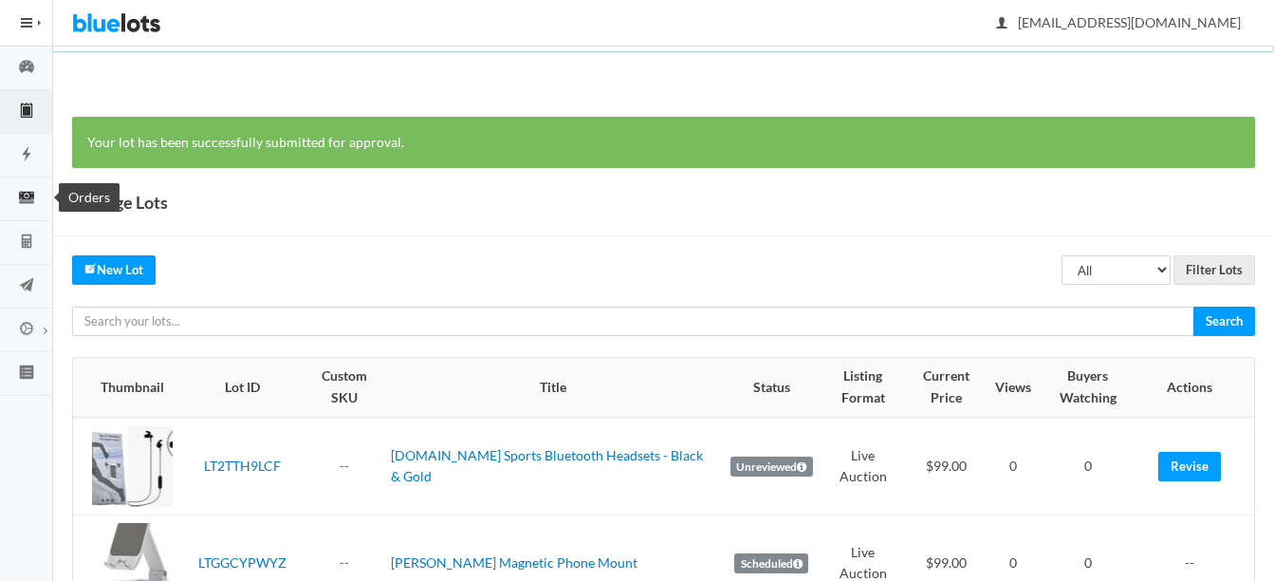
click at [22, 195] on icon "cash" at bounding box center [26, 197] width 15 height 11
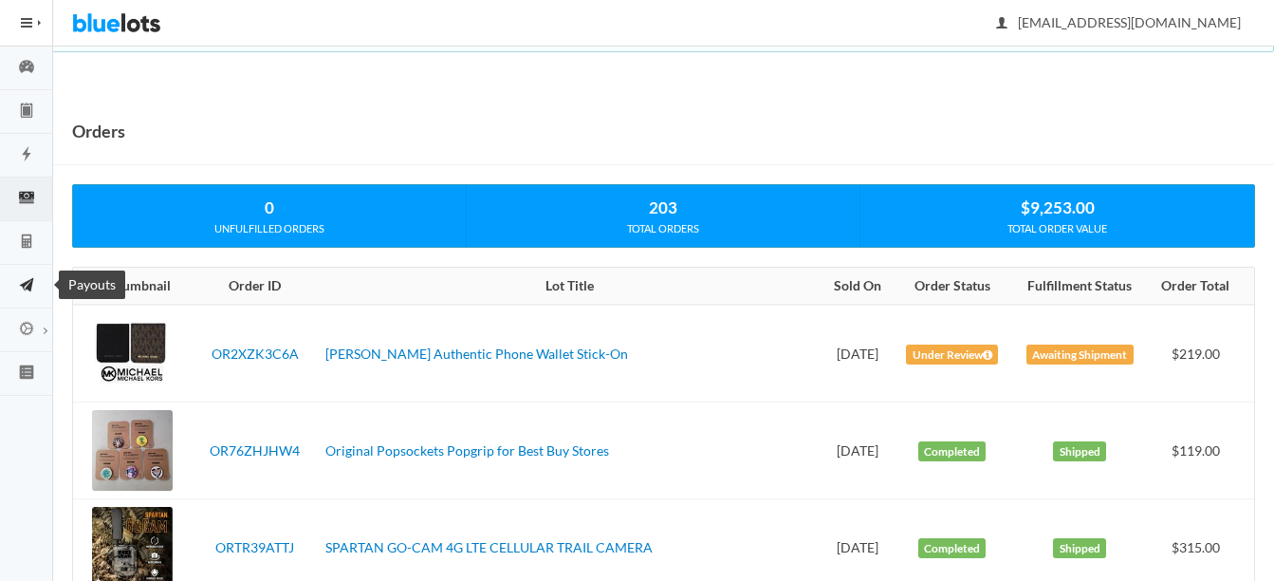
click at [32, 282] on icon "paper plane" at bounding box center [27, 285] width 14 height 14
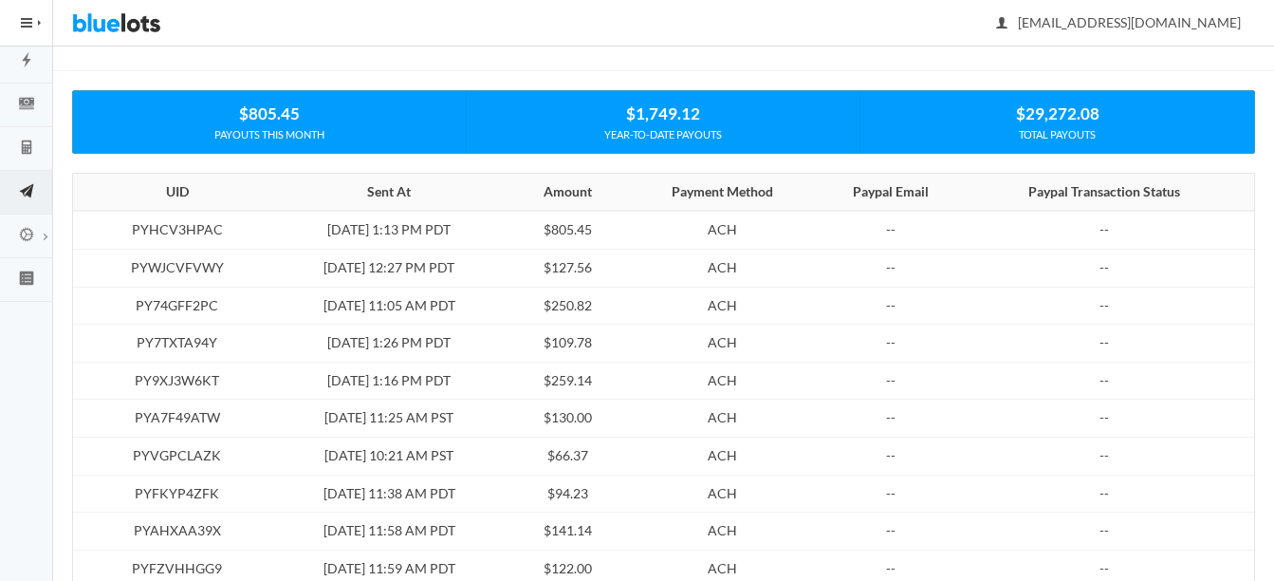
scroll to position [95, 0]
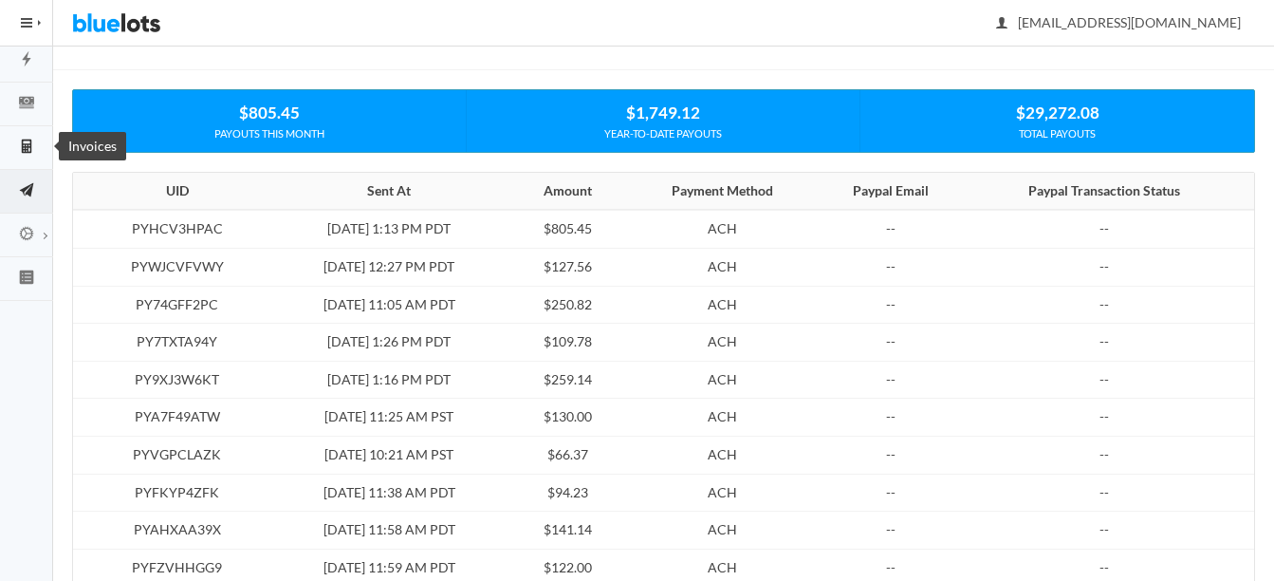
click at [27, 138] on icon "calculator" at bounding box center [26, 146] width 53 height 17
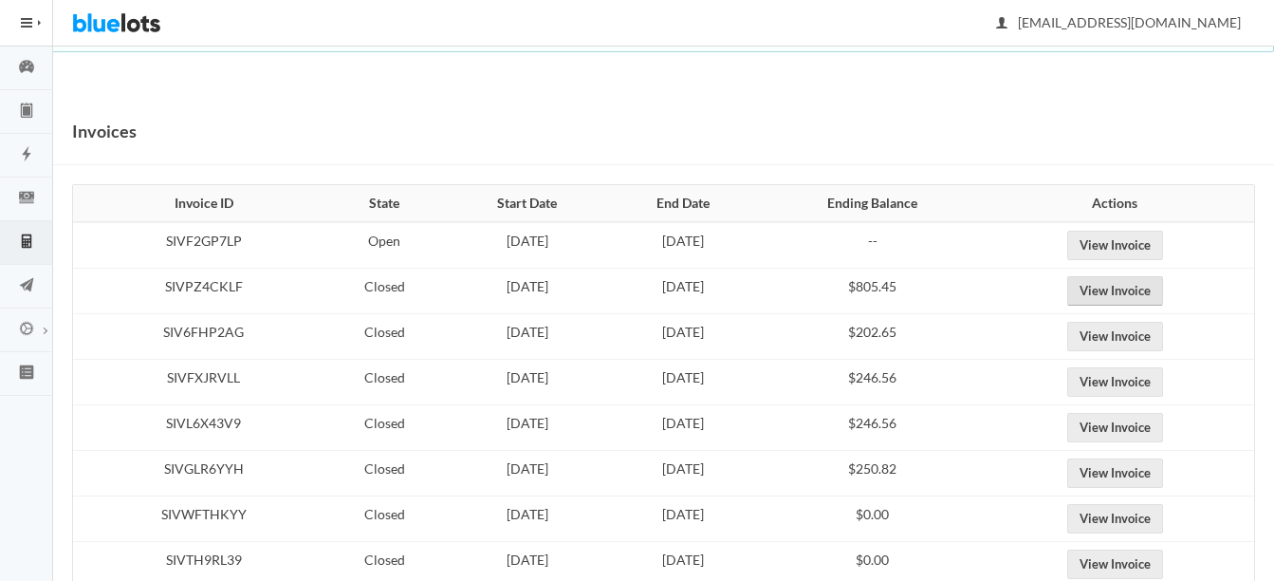
click at [1149, 293] on link "View Invoice" at bounding box center [1115, 290] width 96 height 29
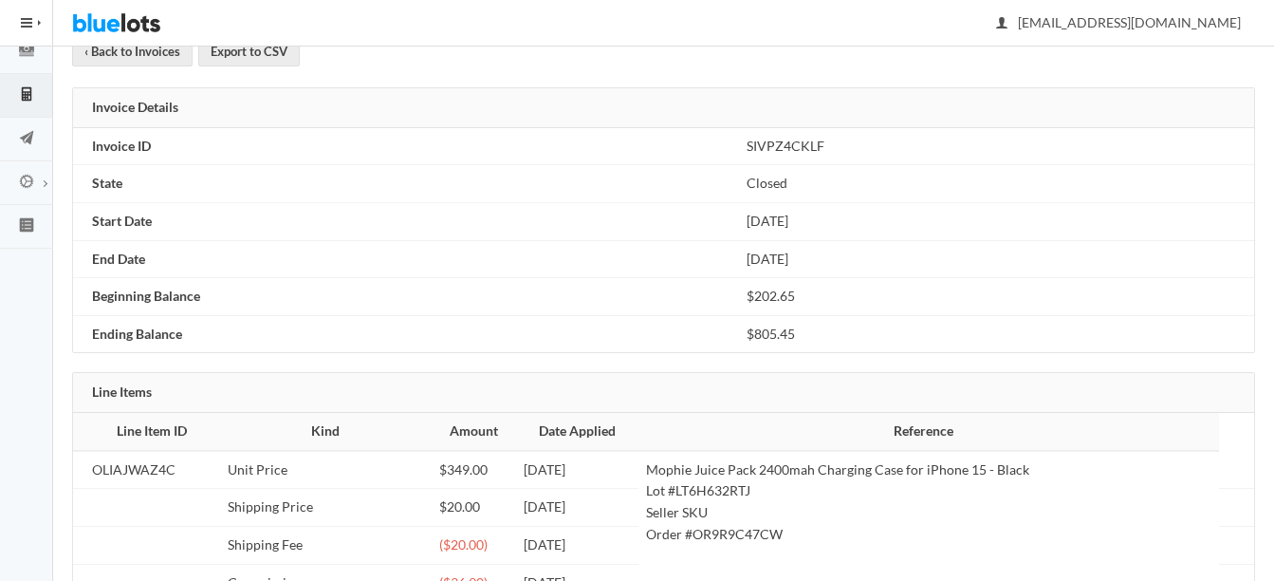
scroll to position [52, 0]
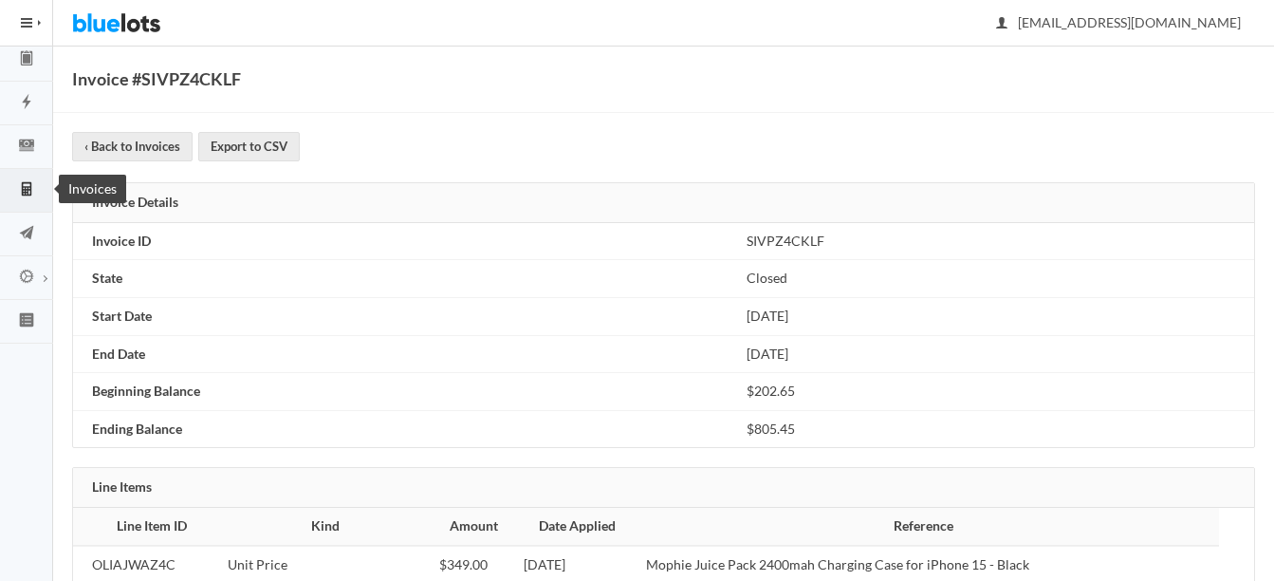
click at [30, 190] on icon "calculator" at bounding box center [26, 189] width 9 height 14
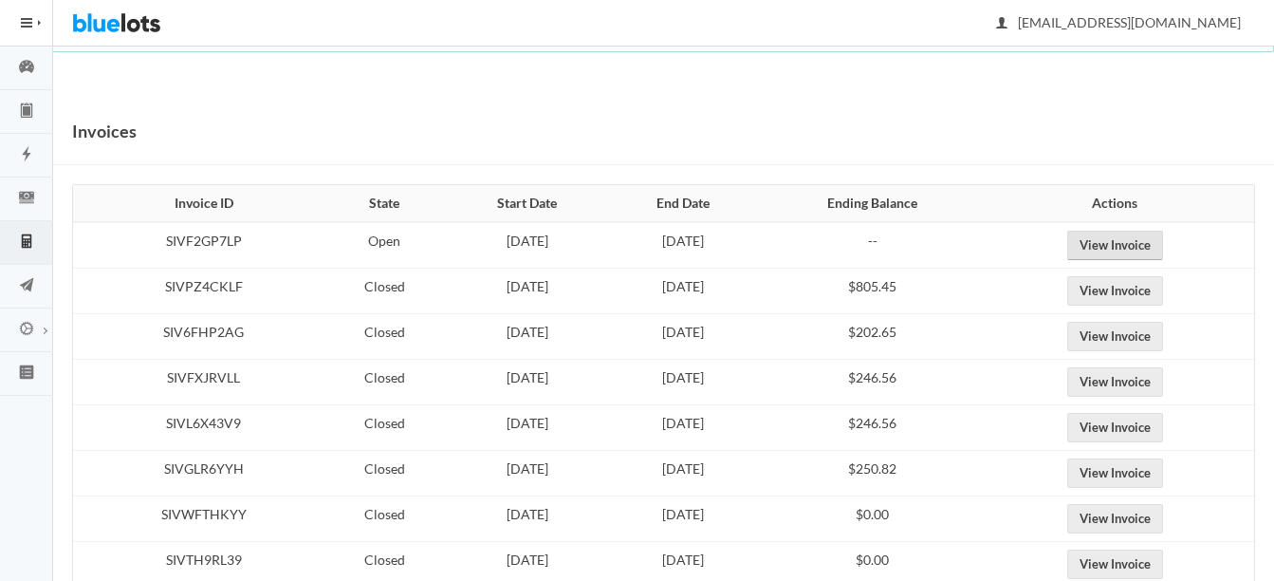
click at [1150, 240] on link "View Invoice" at bounding box center [1115, 245] width 96 height 29
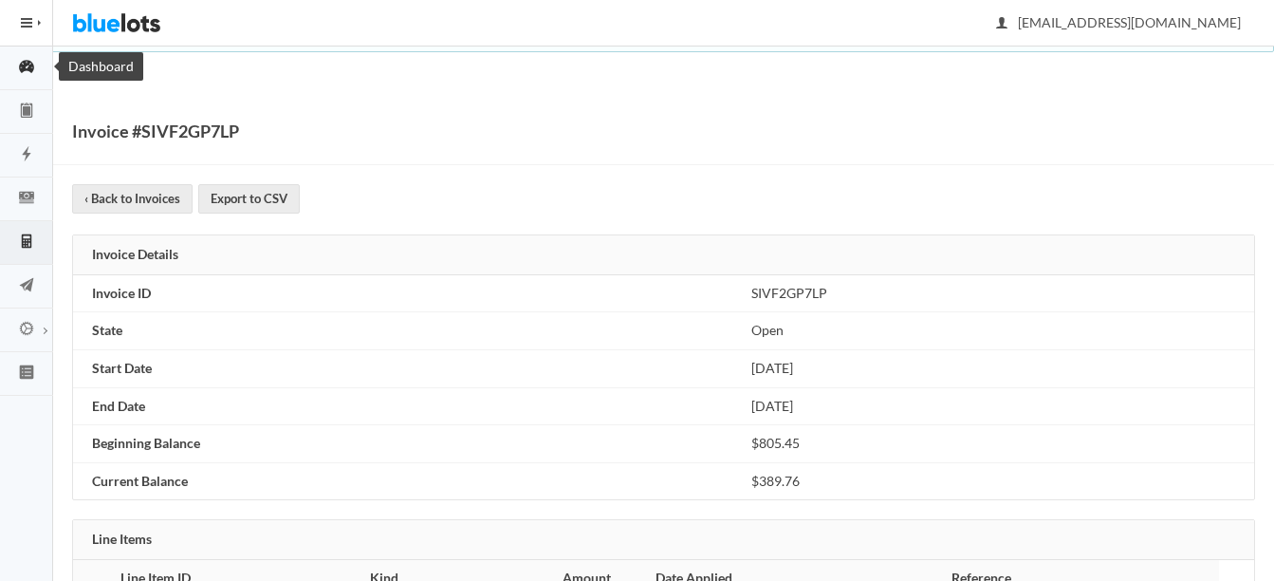
click at [33, 74] on icon "speedometer" at bounding box center [26, 66] width 53 height 17
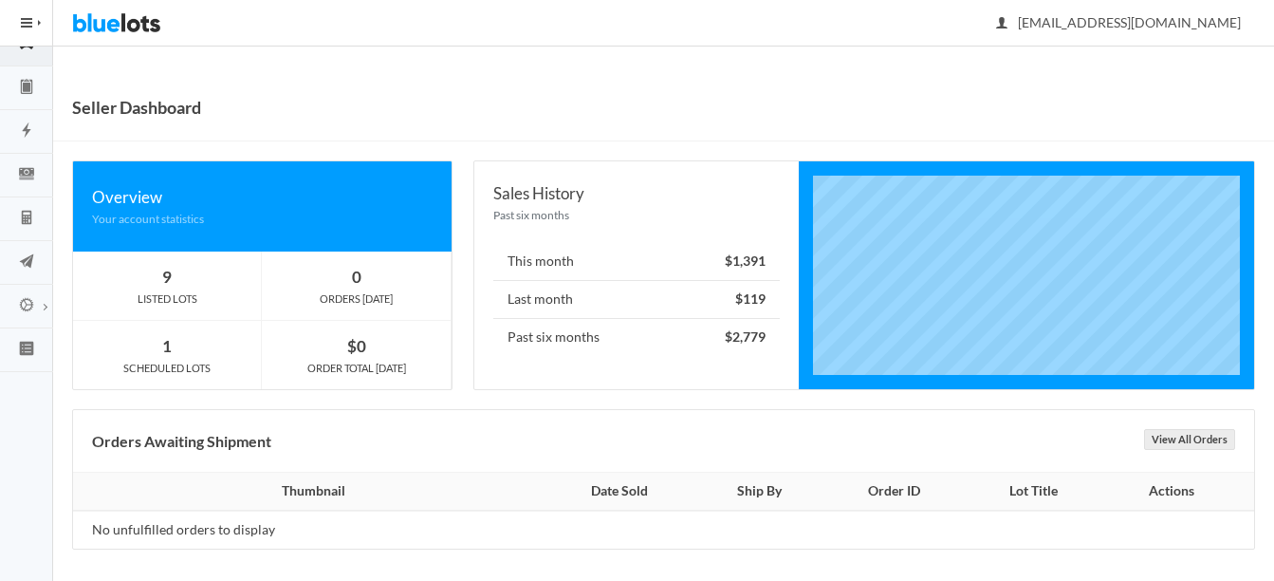
scroll to position [30, 0]
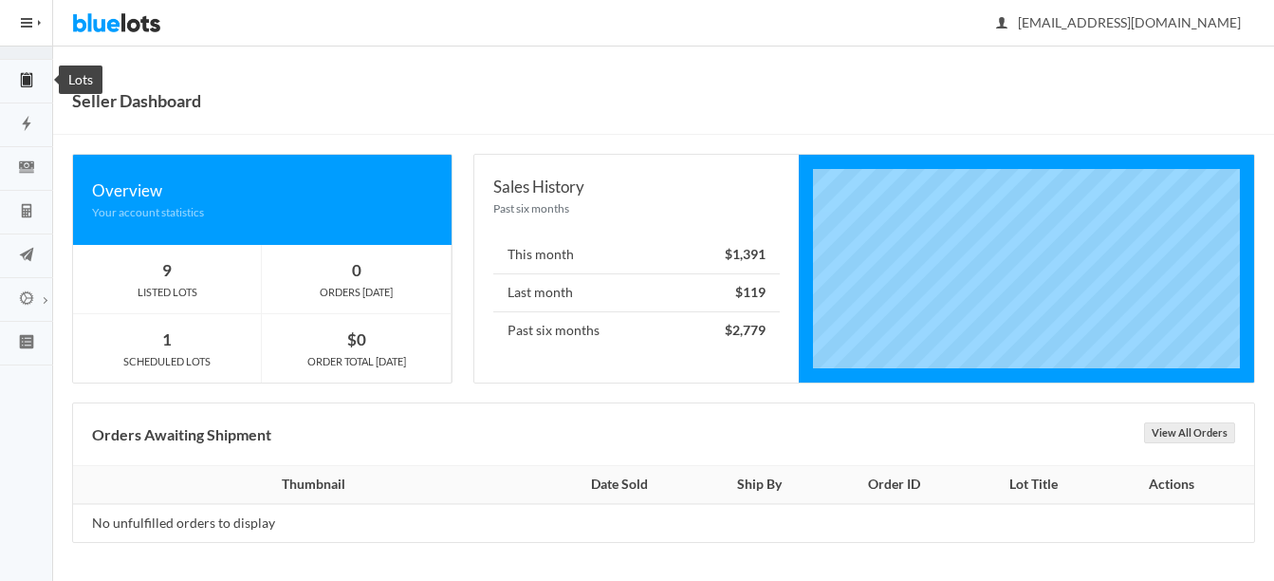
click at [24, 80] on icon "clipboard" at bounding box center [27, 78] width 8 height 13
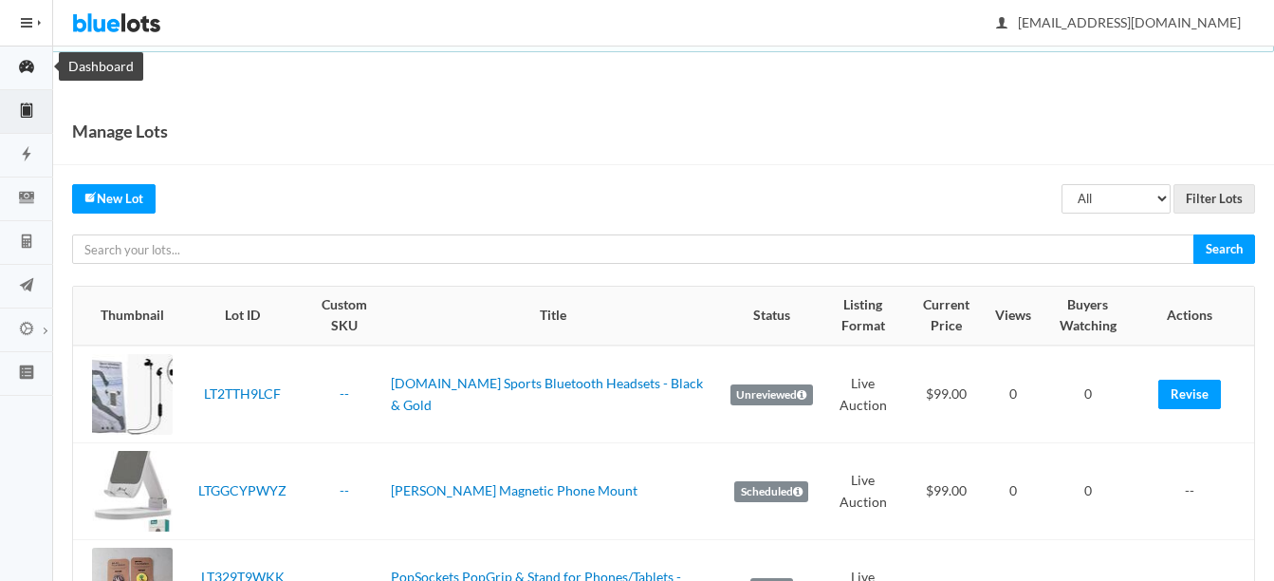
click at [32, 66] on icon "speedometer" at bounding box center [26, 66] width 15 height 13
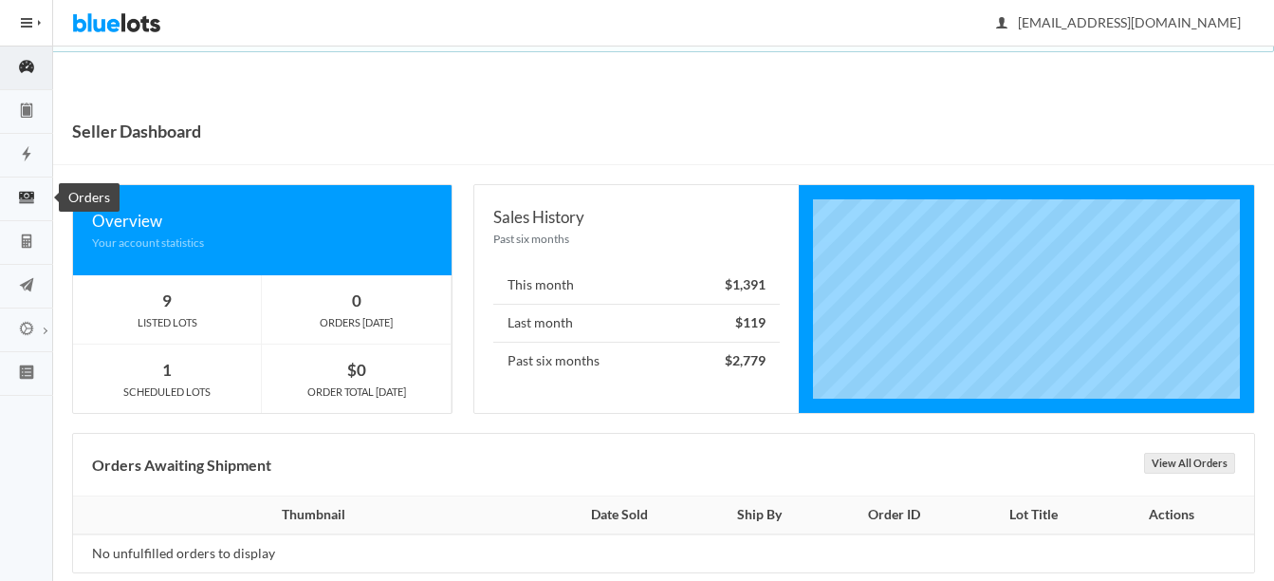
click at [26, 201] on icon "cash" at bounding box center [26, 197] width 15 height 11
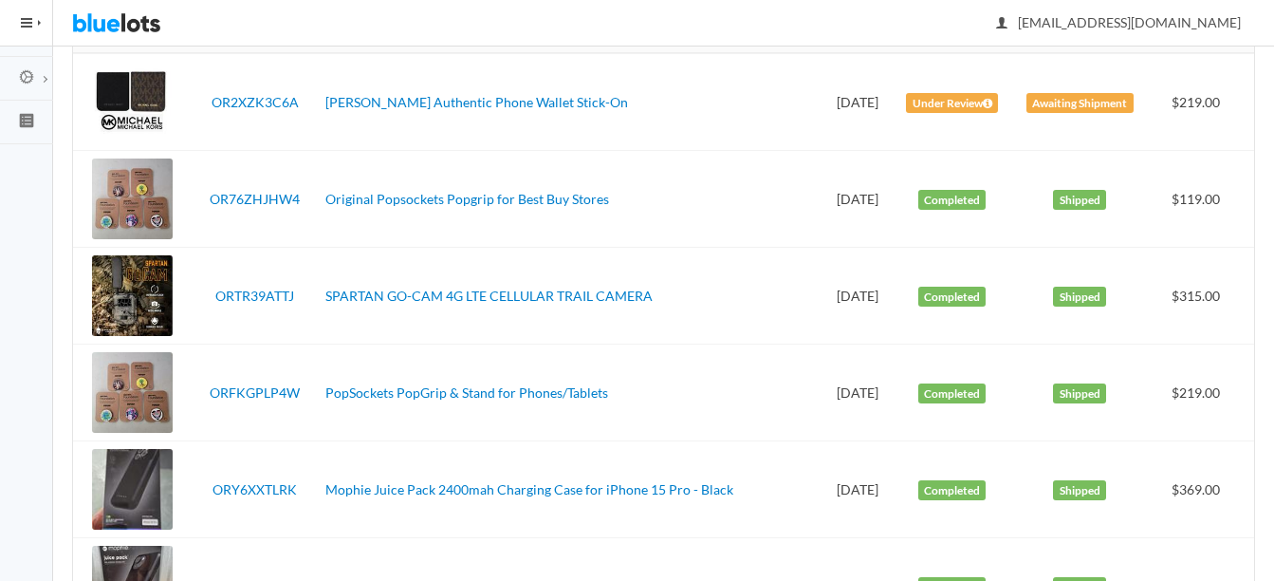
scroll to position [285, 0]
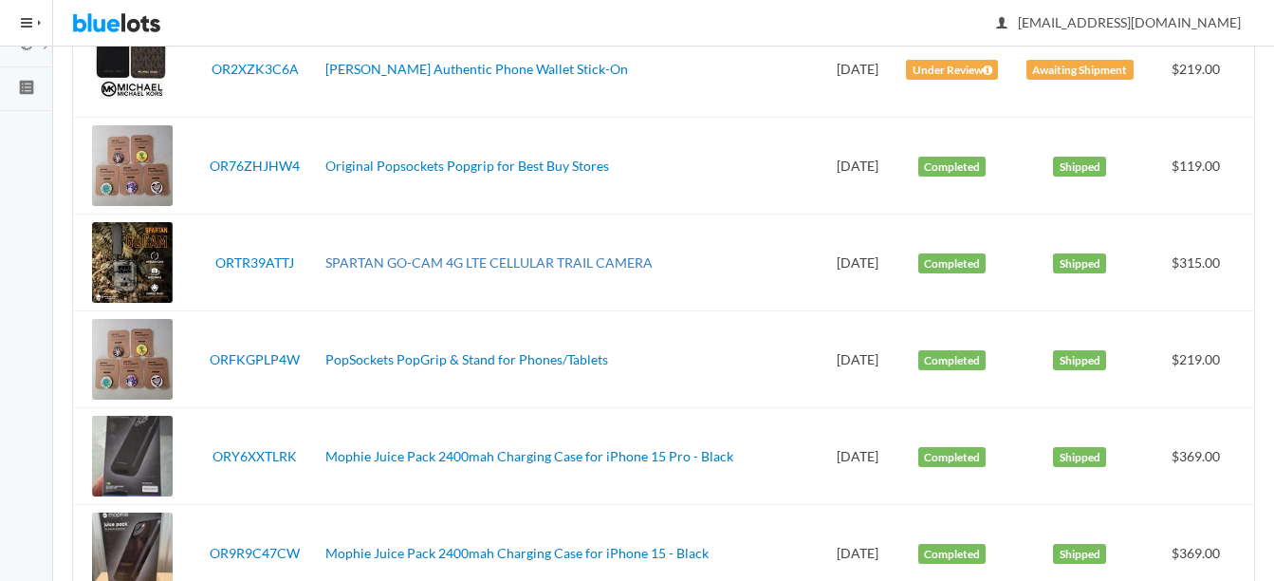
click at [476, 256] on link "SPARTAN GO-CAM 4G LTE CELLULAR TRAIL CAMERA" at bounding box center [488, 262] width 327 height 16
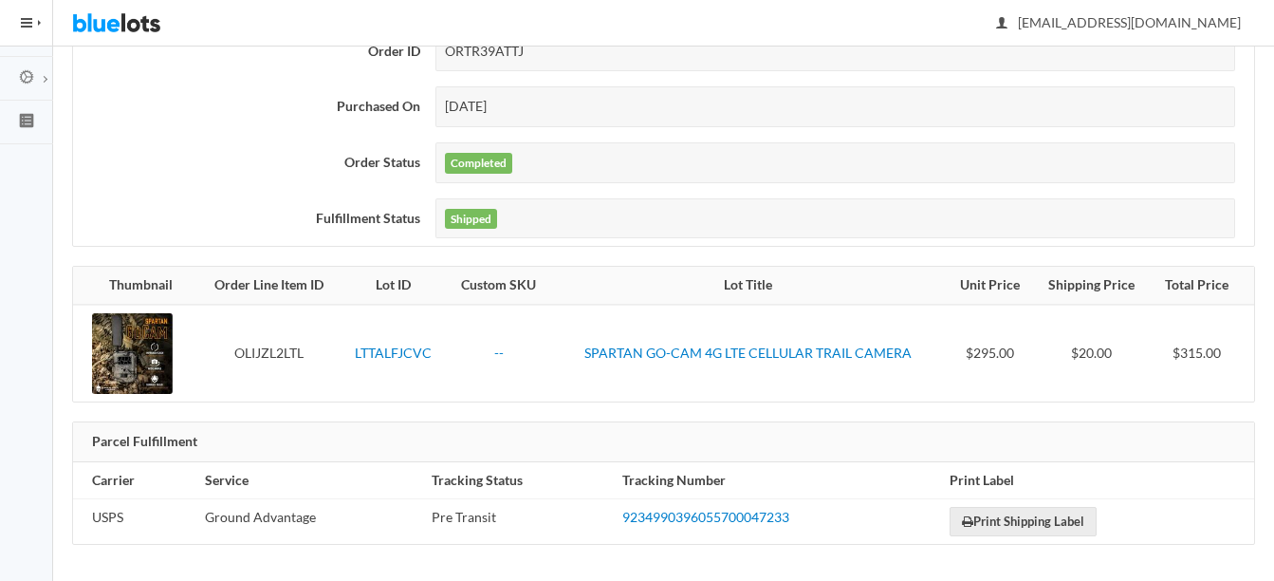
scroll to position [253, 0]
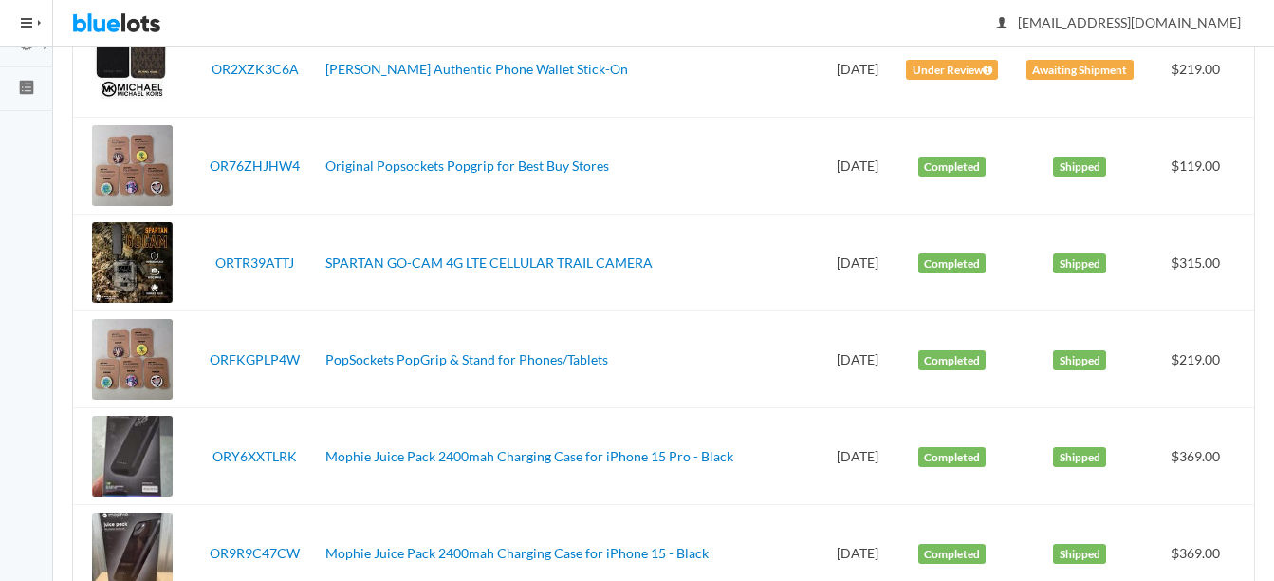
scroll to position [190, 0]
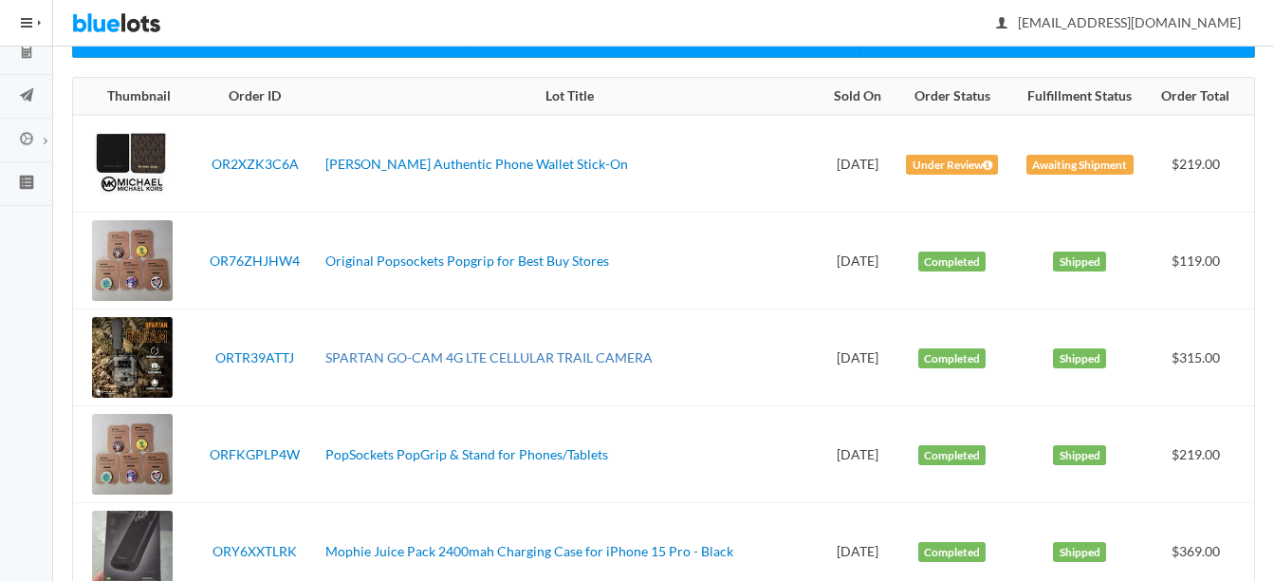
click at [438, 361] on link "SPARTAN GO-CAM 4G LTE CELLULAR TRAIL CAMERA" at bounding box center [488, 357] width 327 height 16
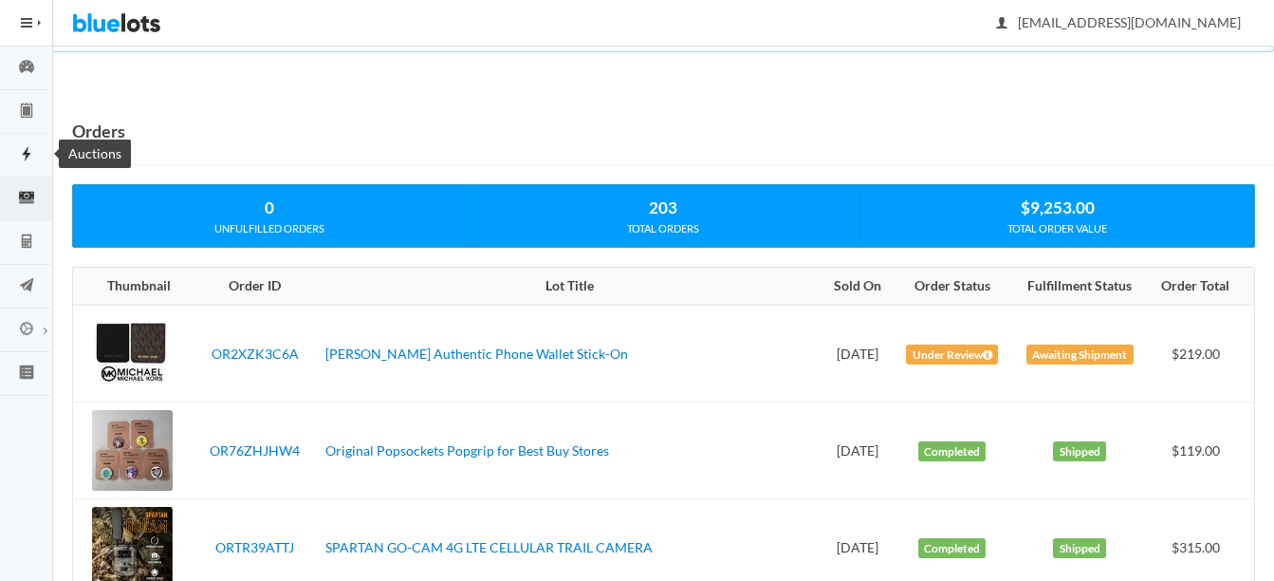
click at [27, 152] on icon "flash" at bounding box center [26, 153] width 9 height 15
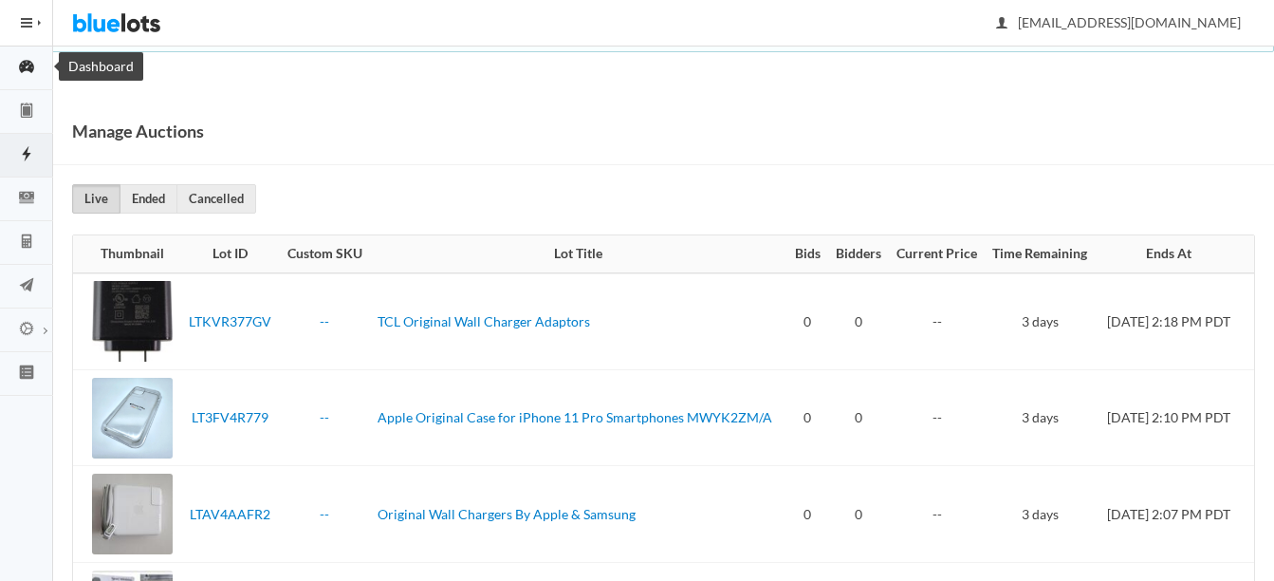
click at [24, 70] on icon "speedometer" at bounding box center [26, 66] width 15 height 13
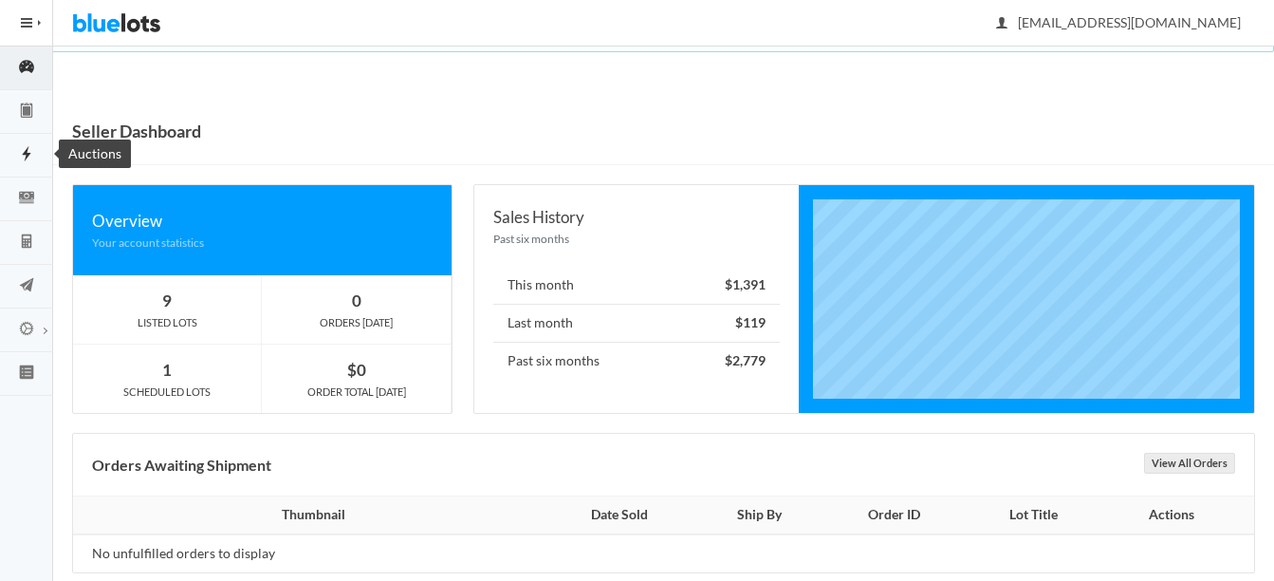
click at [28, 151] on icon "flash" at bounding box center [26, 153] width 53 height 17
